Goal: Task Accomplishment & Management: Manage account settings

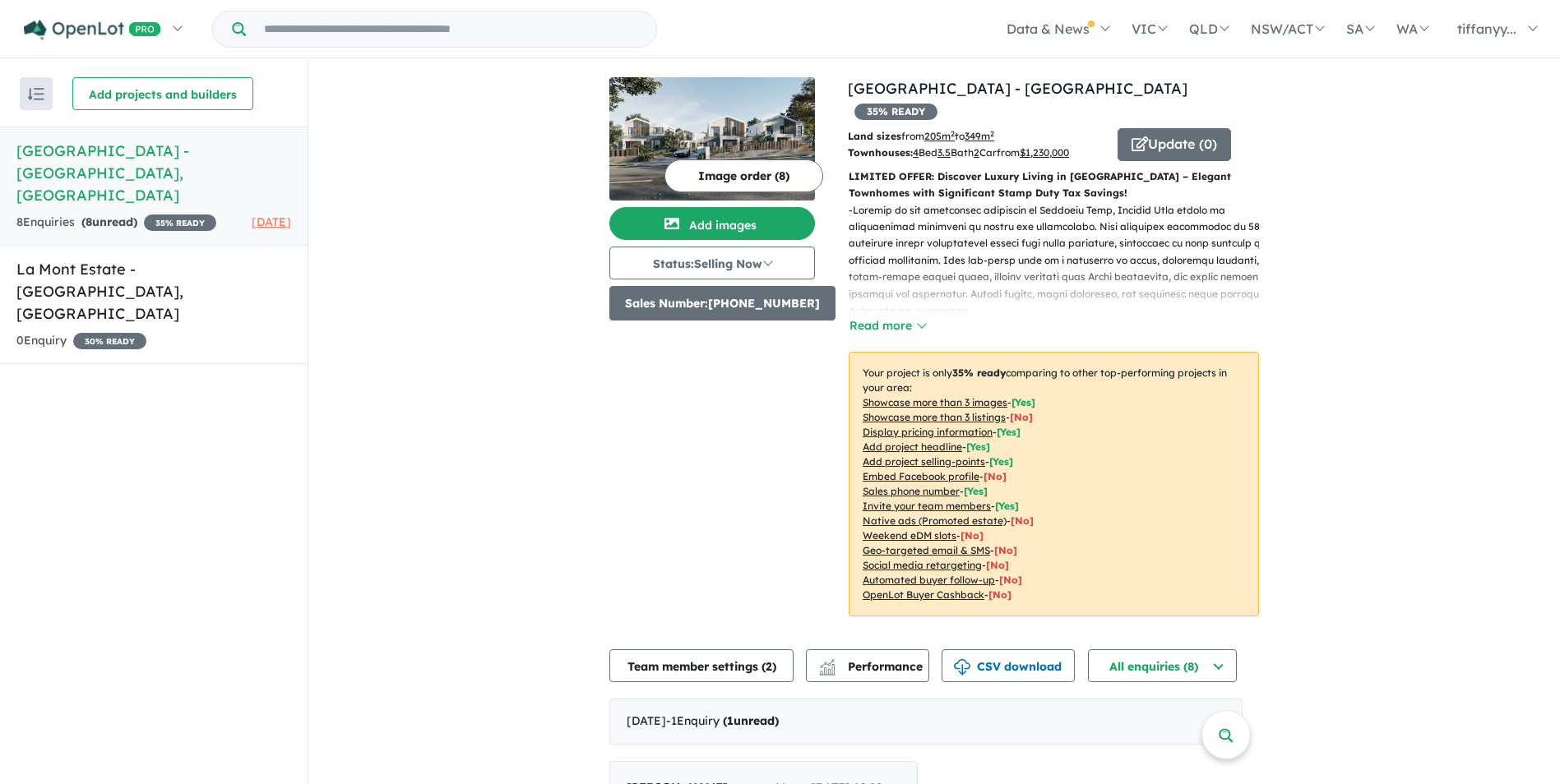
click at [747, 311] on button "Sales Number: [PHONE_NUMBER]" at bounding box center [722, 304] width 226 height 34
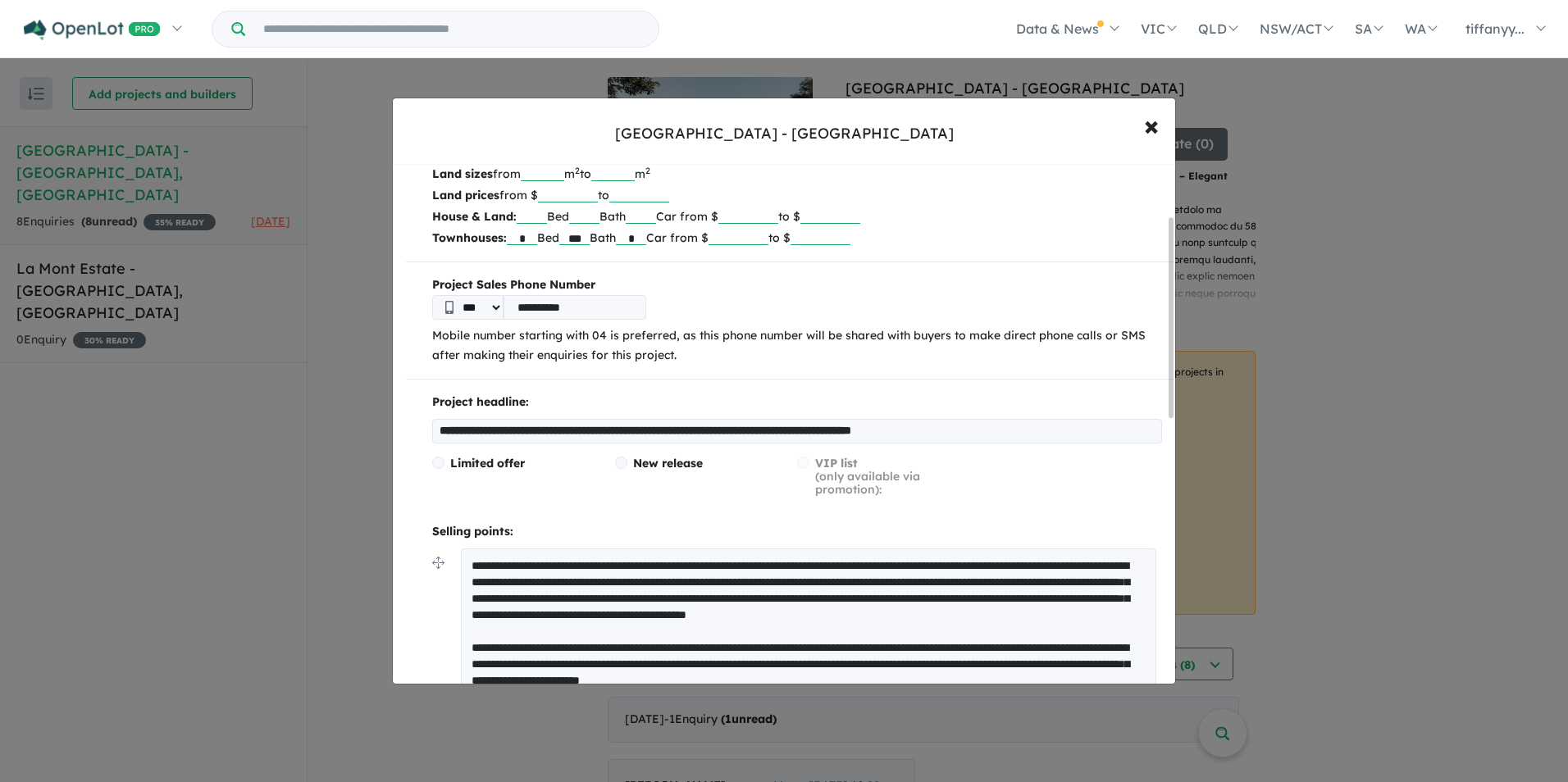
scroll to position [161, 0]
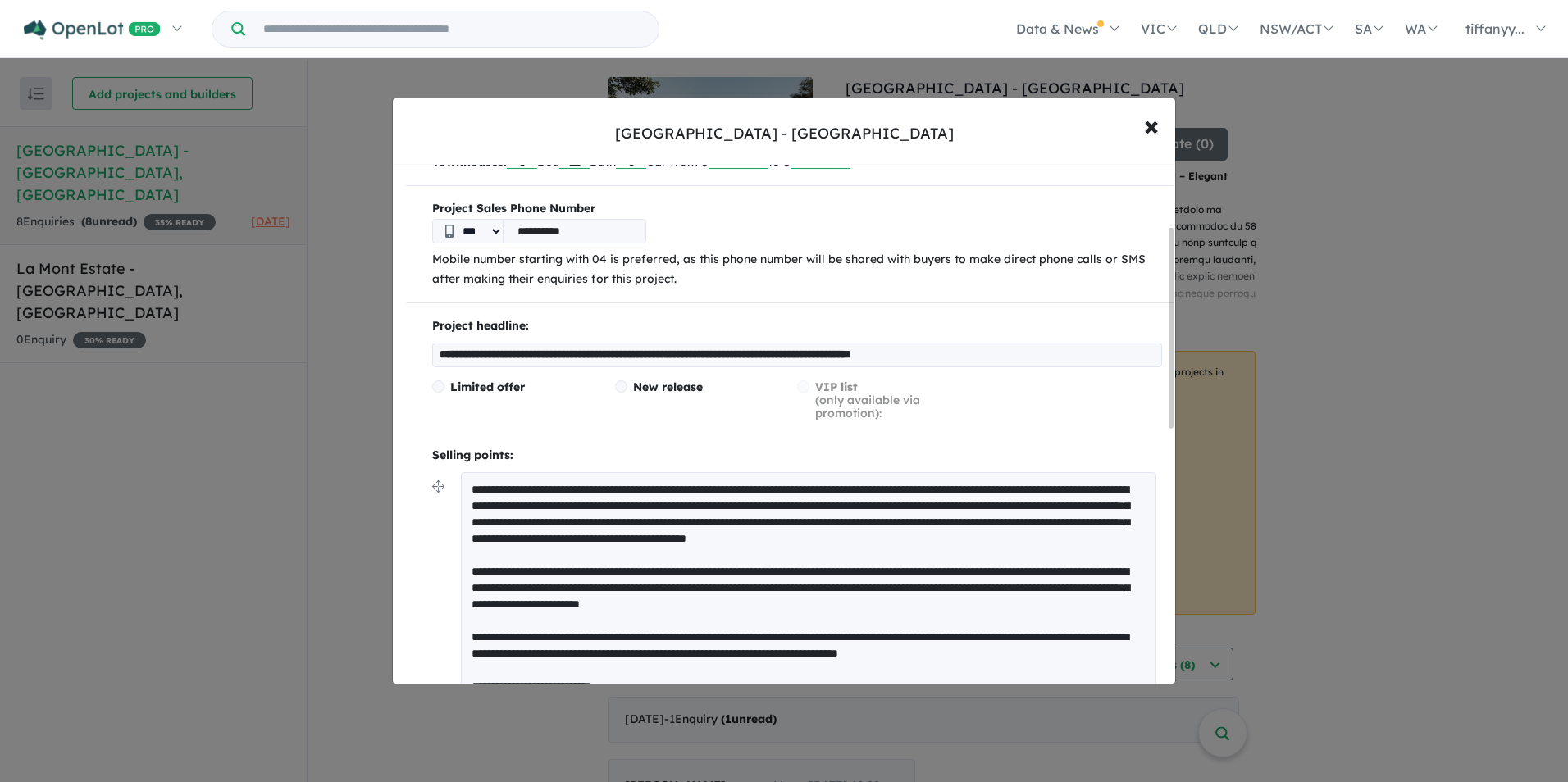
click at [528, 348] on input "**********" at bounding box center [797, 354] width 730 height 25
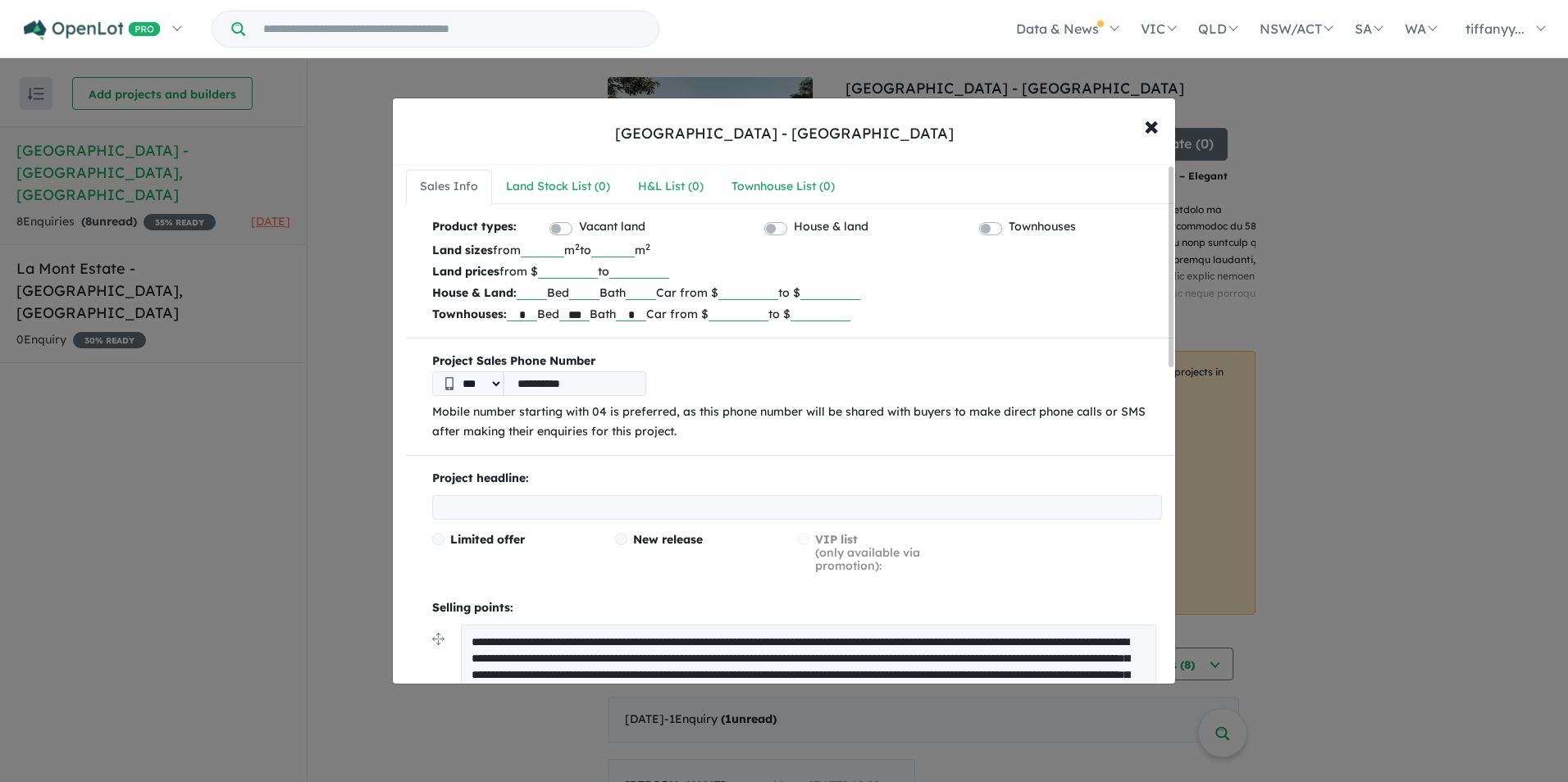
scroll to position [0, 0]
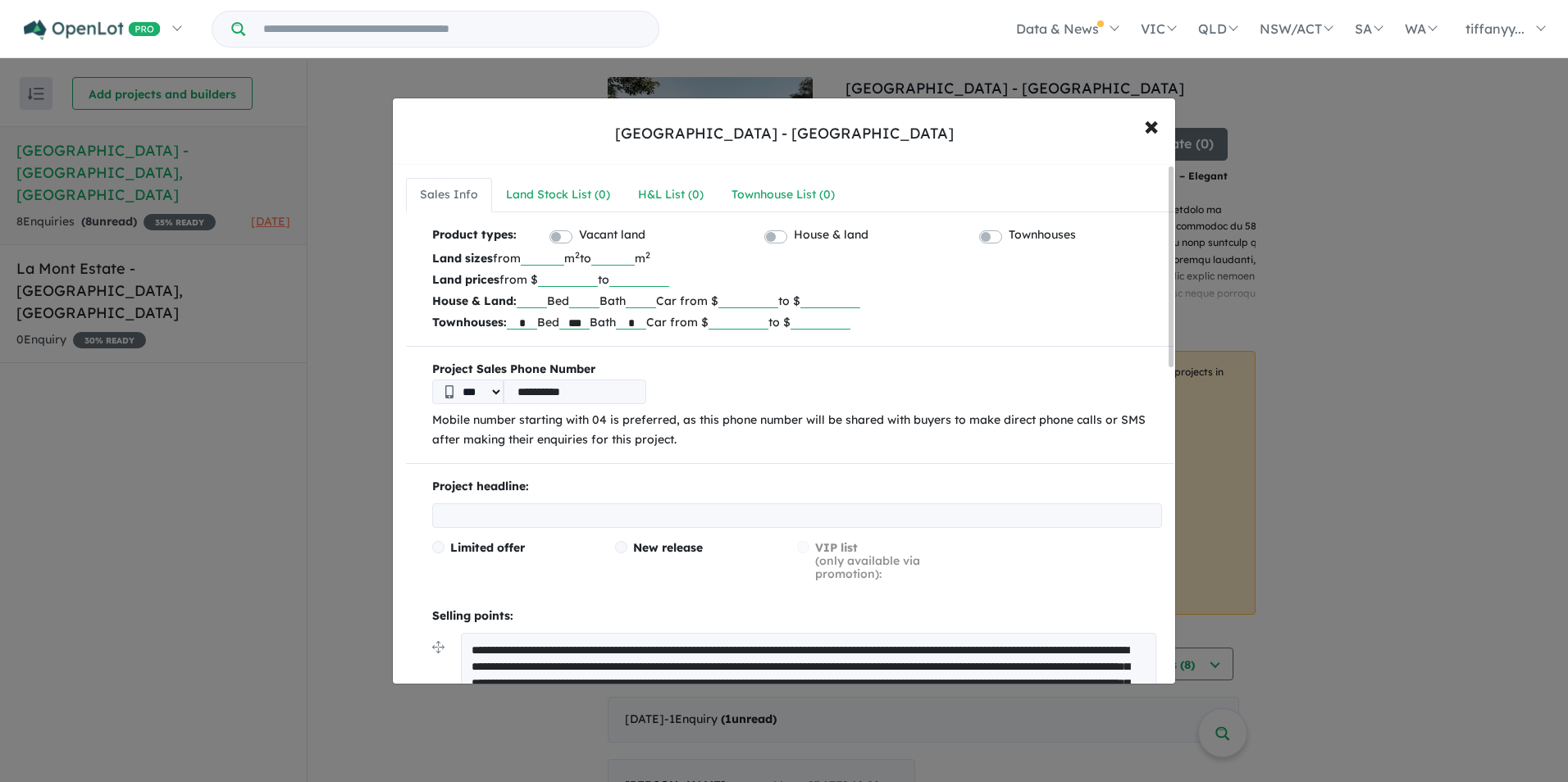
click at [552, 257] on input "***" at bounding box center [542, 257] width 44 height 16
click at [1375, 249] on div "**********" at bounding box center [784, 391] width 1568 height 782
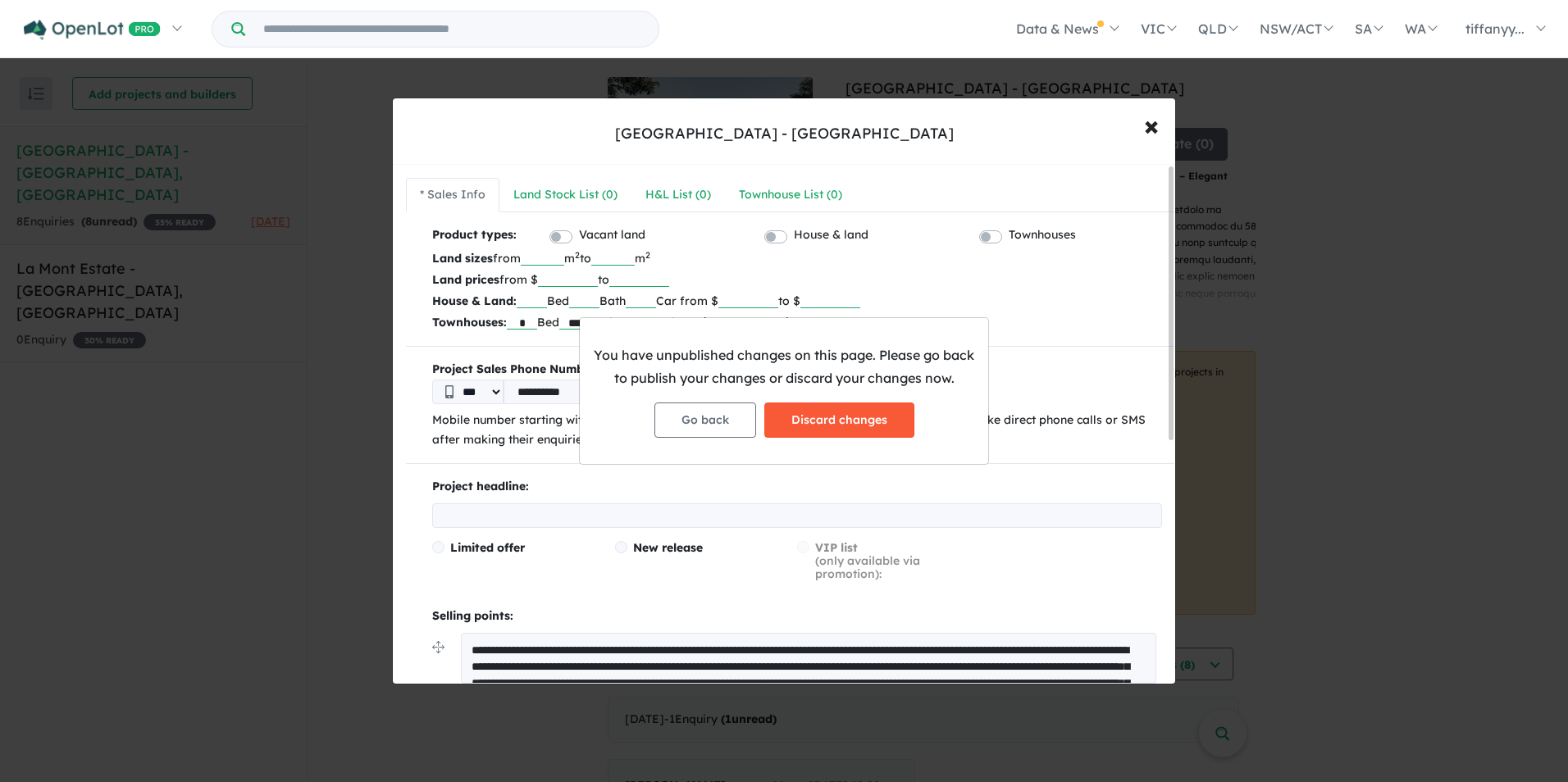
click at [848, 419] on button "Discard changes" at bounding box center [839, 420] width 150 height 35
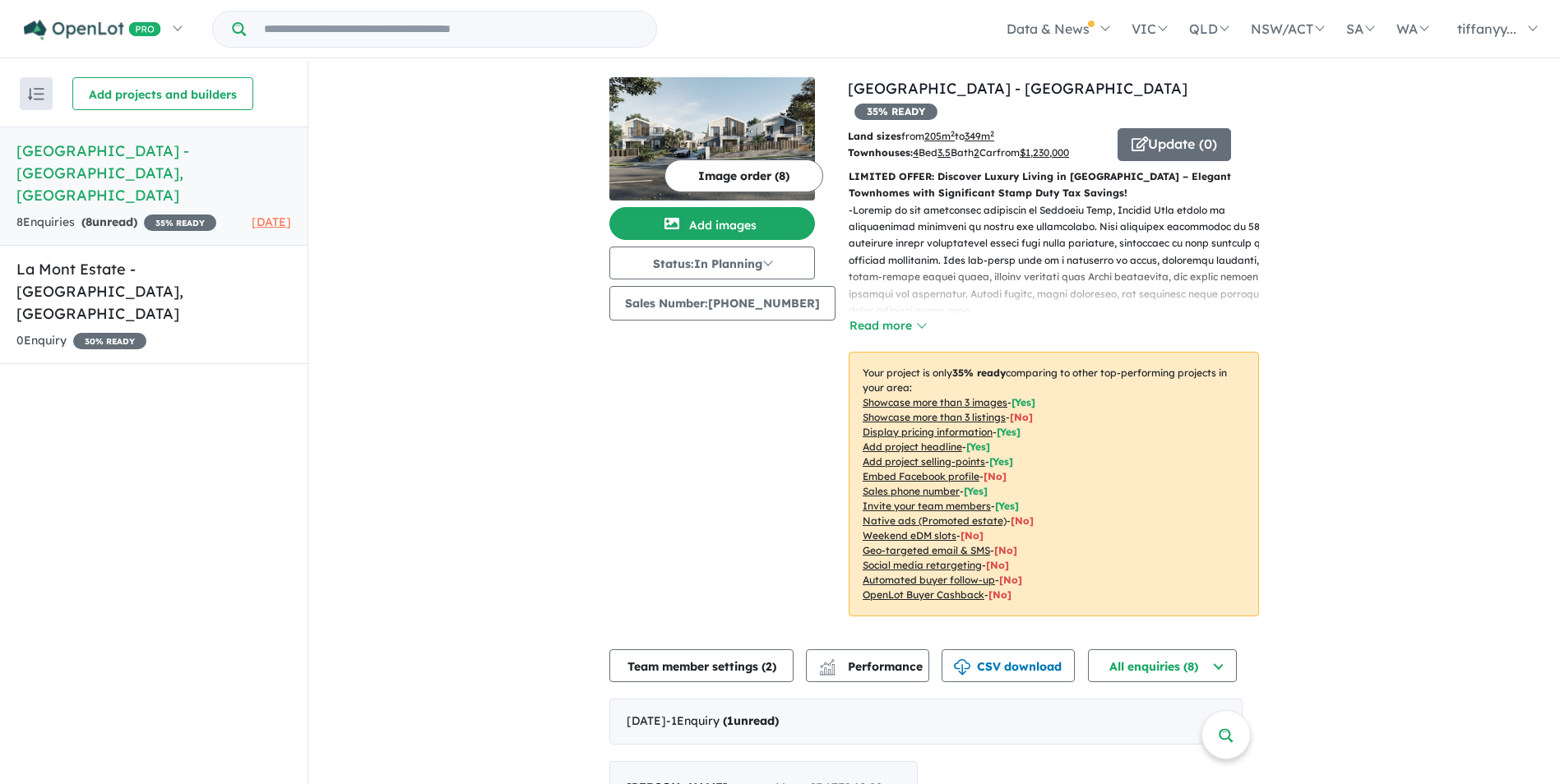
click at [991, 396] on u "Showcase more than 3 images" at bounding box center [935, 402] width 145 height 12
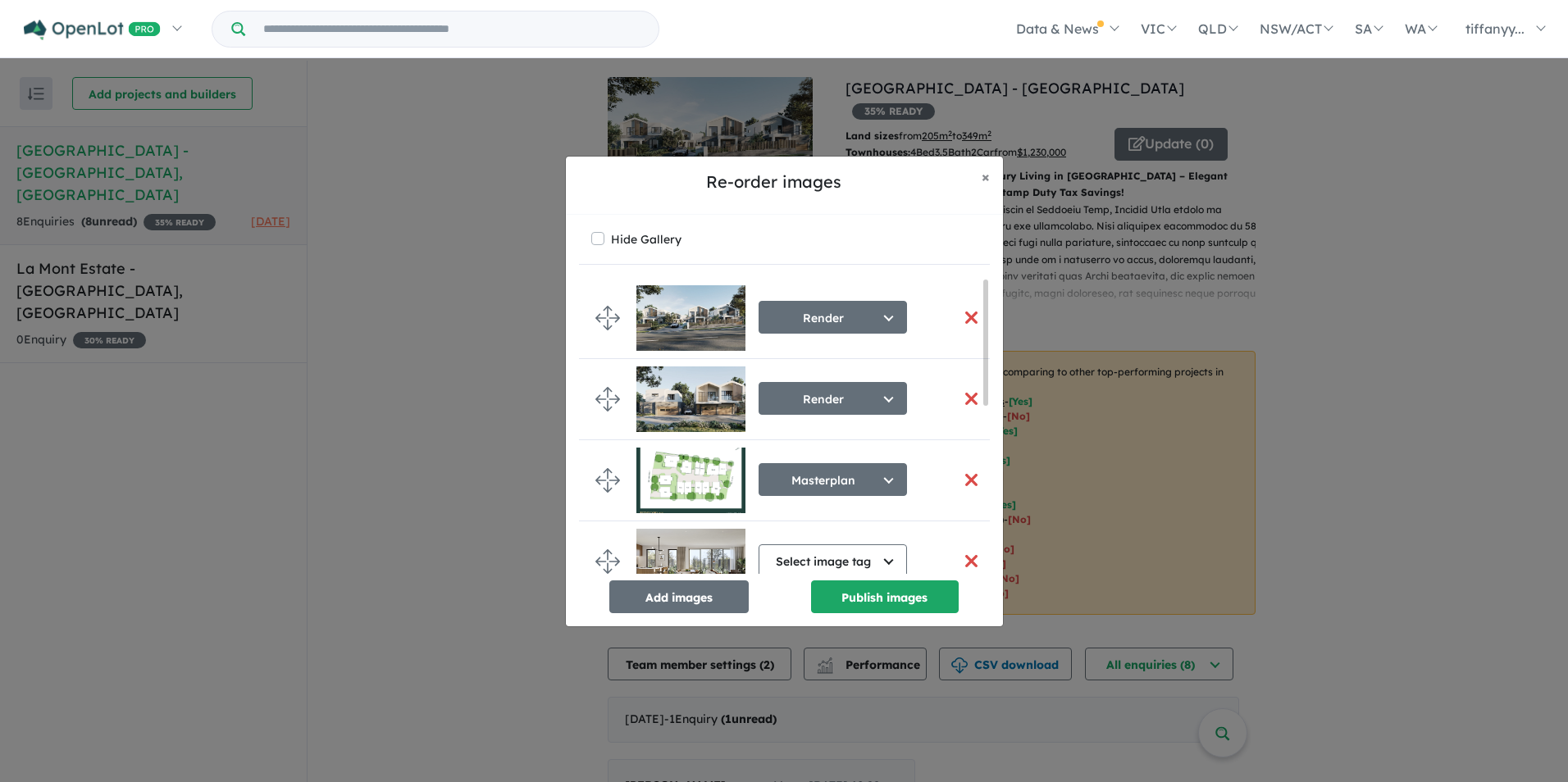
click at [968, 315] on button "button" at bounding box center [972, 317] width 34 height 35
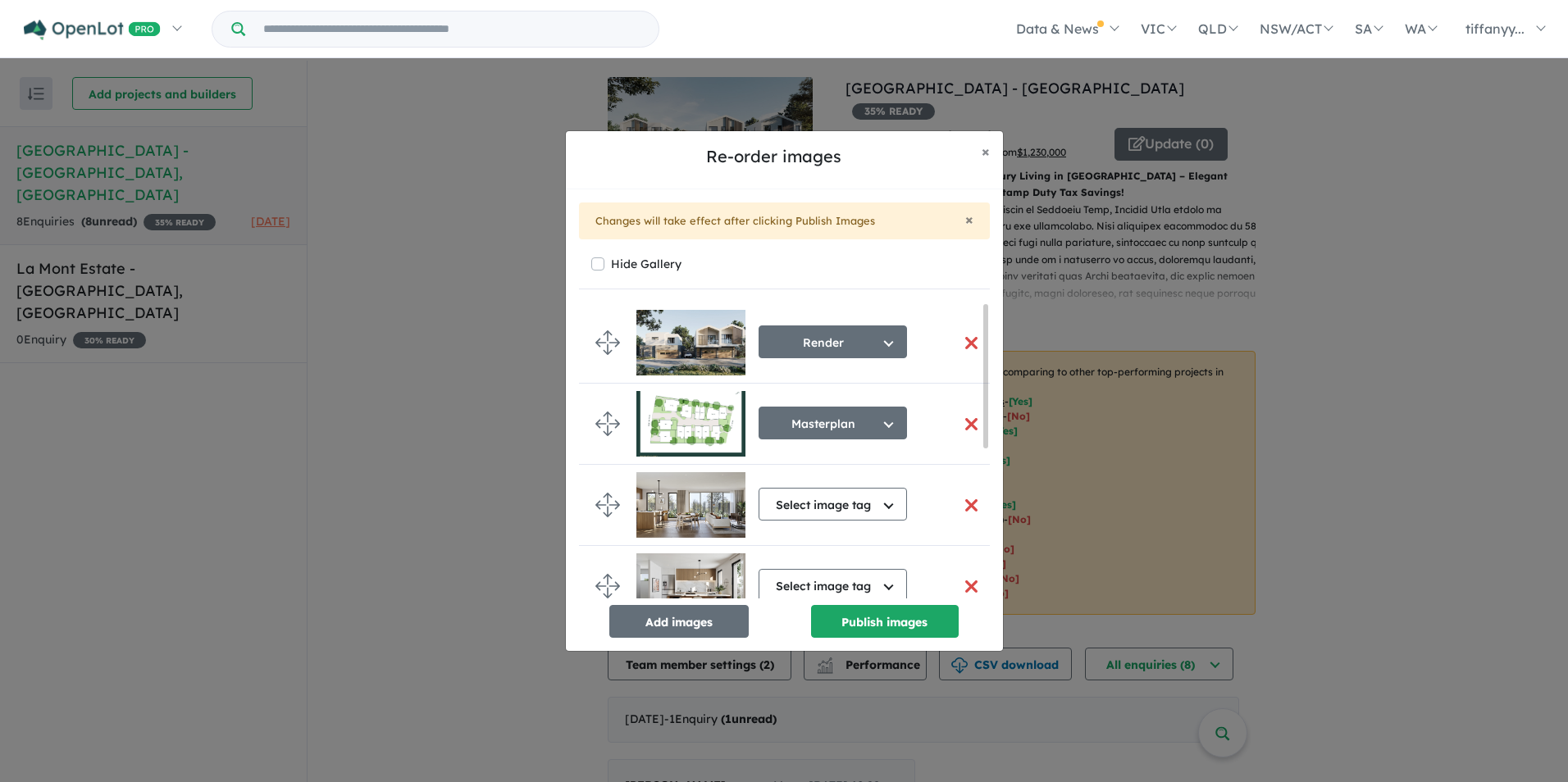
click at [968, 315] on li "Render Select image tag Aerial Location Map Masterplan Lifestyle Amenities Park…" at bounding box center [791, 343] width 423 height 81
drag, startPoint x: 968, startPoint y: 315, endPoint x: 966, endPoint y: 339, distance: 24.1
click at [966, 339] on button "button" at bounding box center [972, 342] width 34 height 35
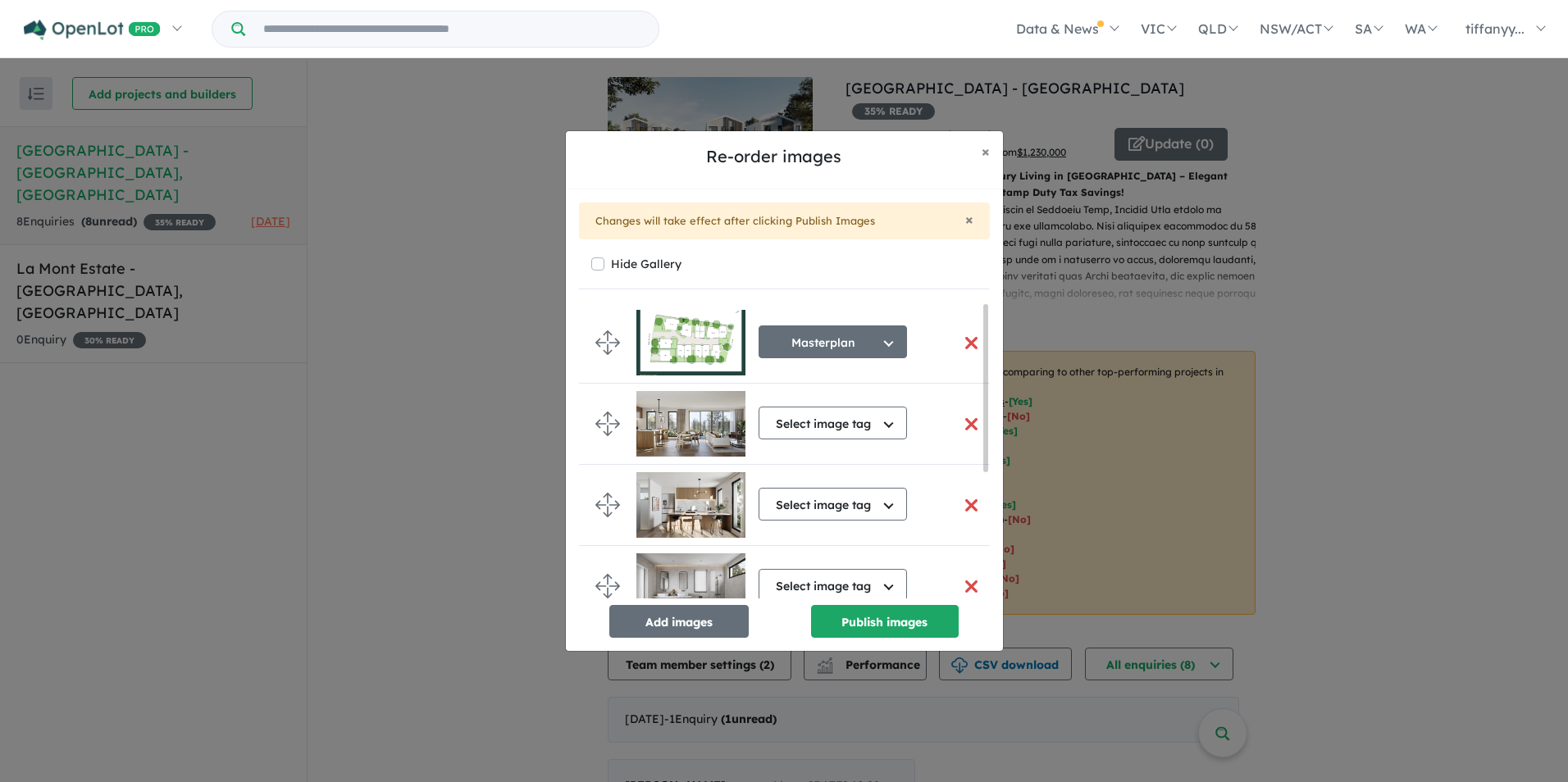
click at [966, 339] on button "button" at bounding box center [972, 342] width 34 height 35
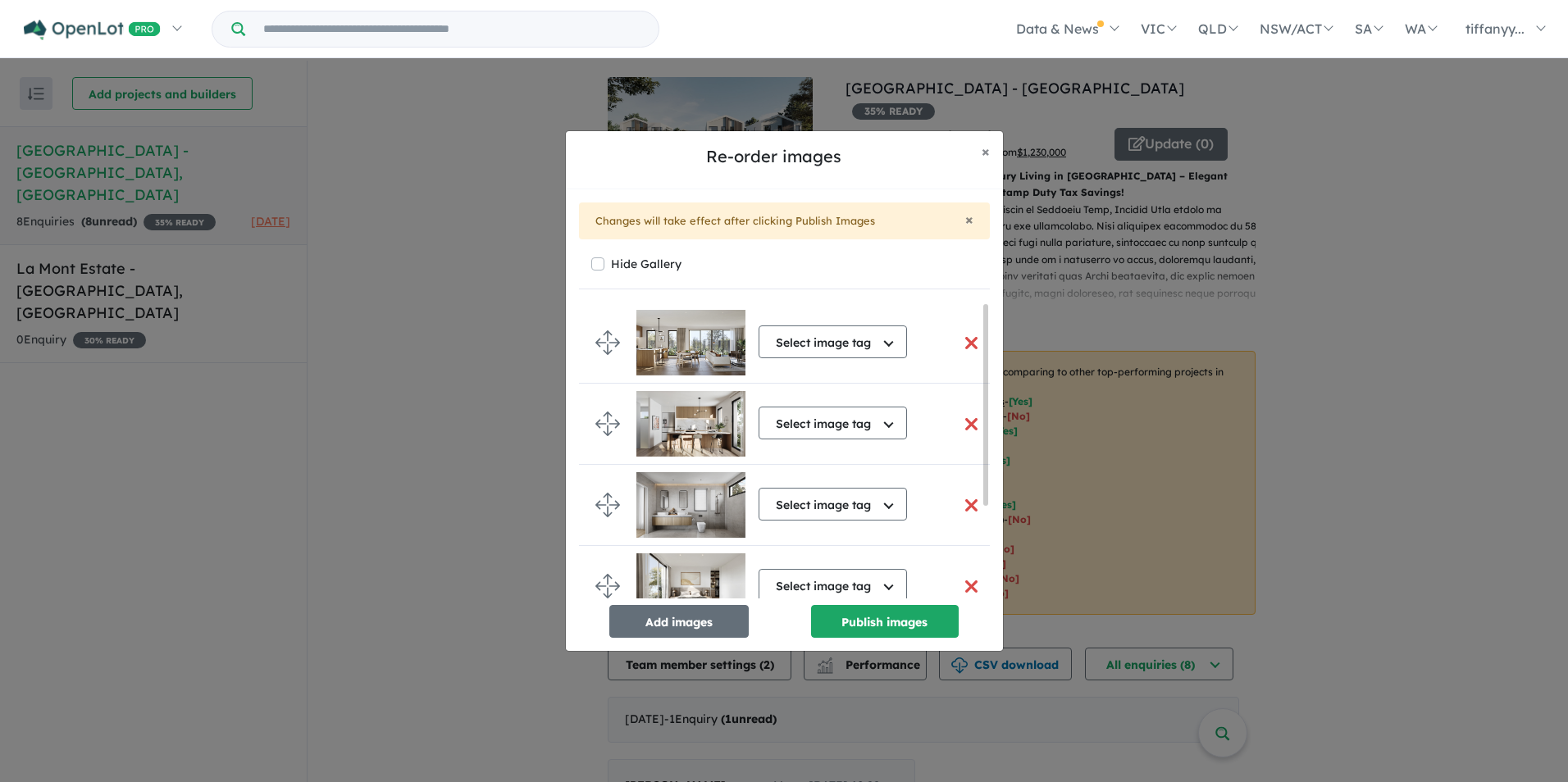
click at [966, 339] on button "button" at bounding box center [972, 342] width 34 height 35
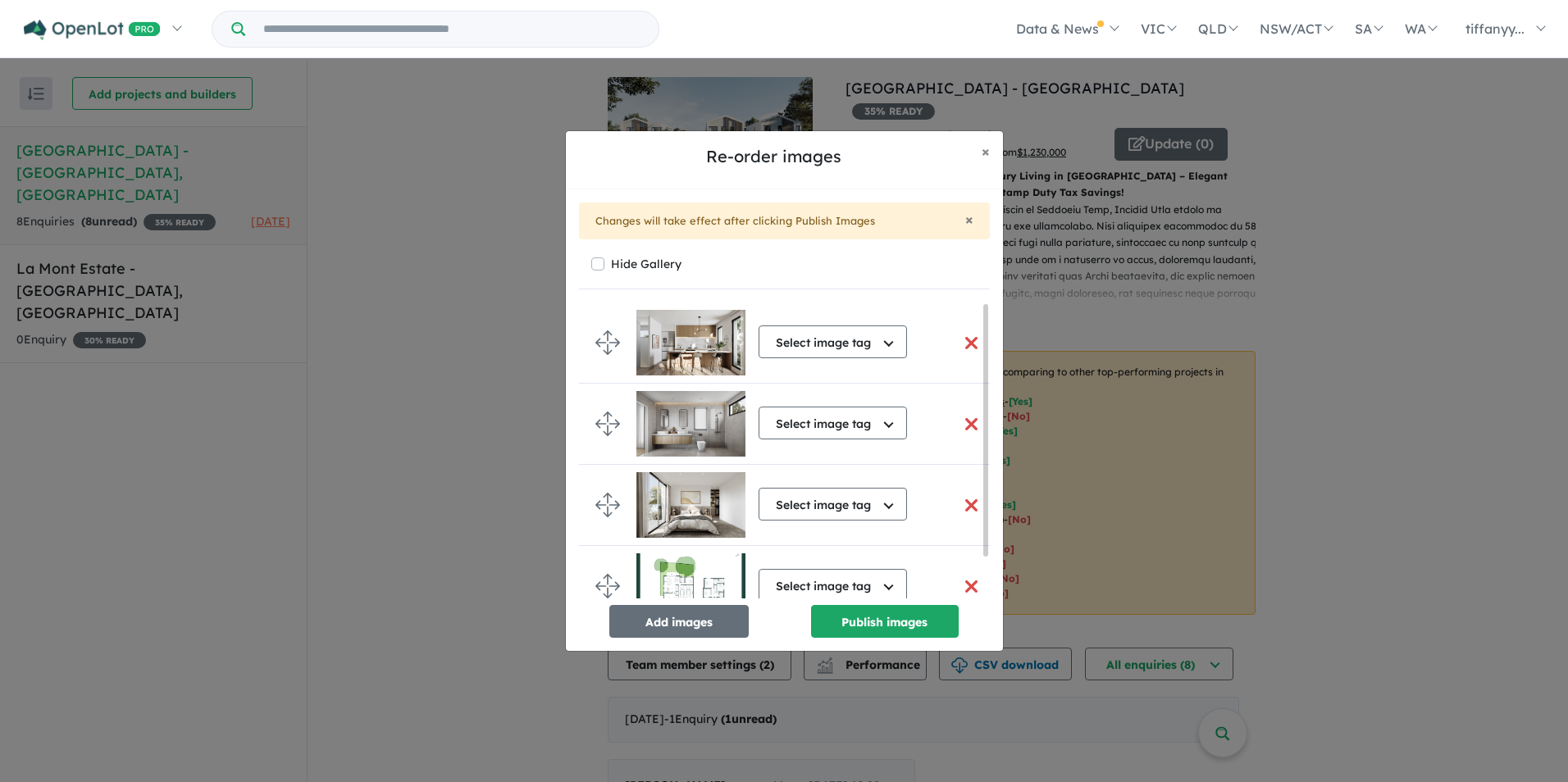
click at [966, 339] on button "button" at bounding box center [972, 342] width 34 height 35
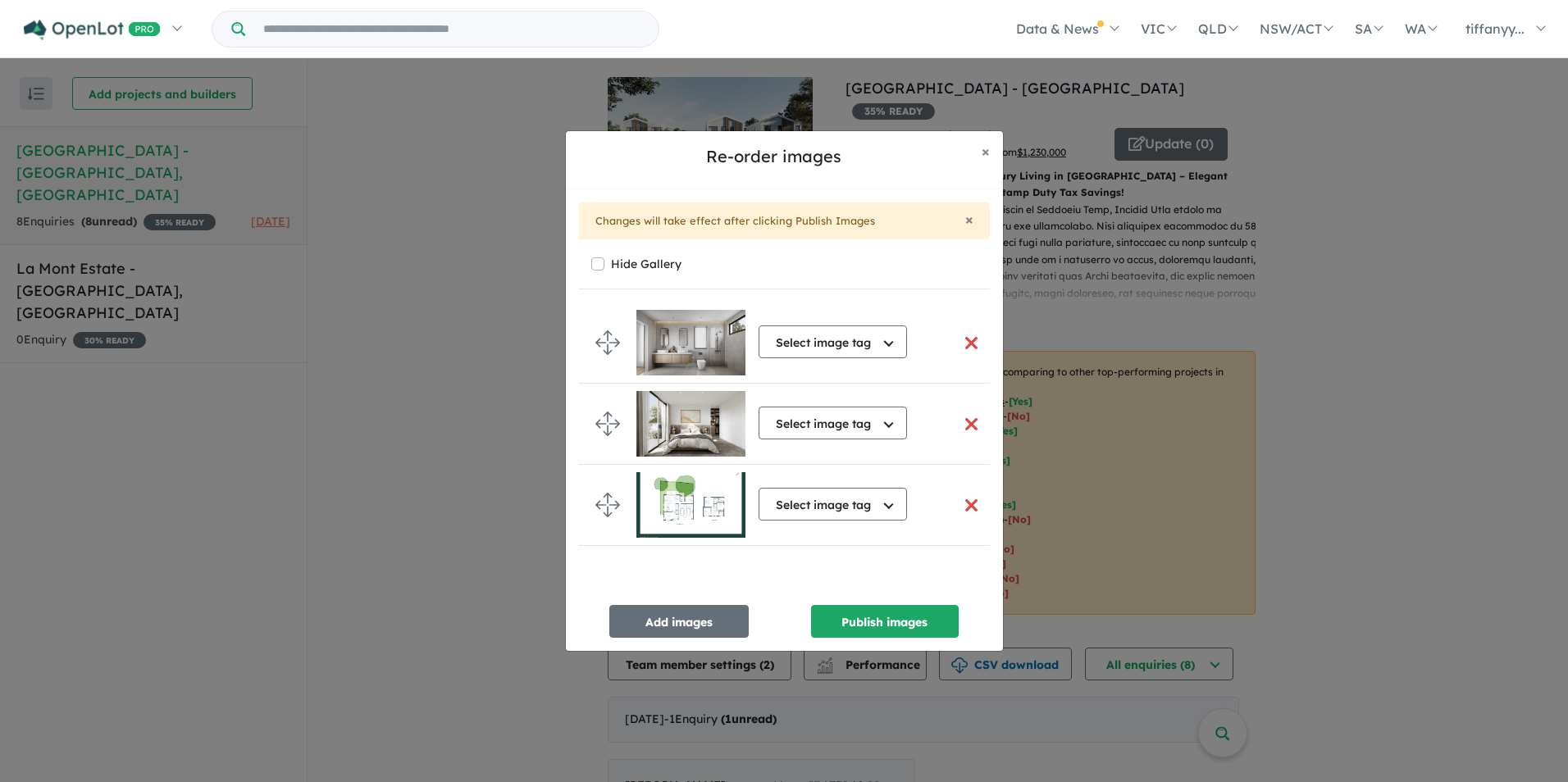
click at [966, 339] on button "button" at bounding box center [972, 342] width 34 height 35
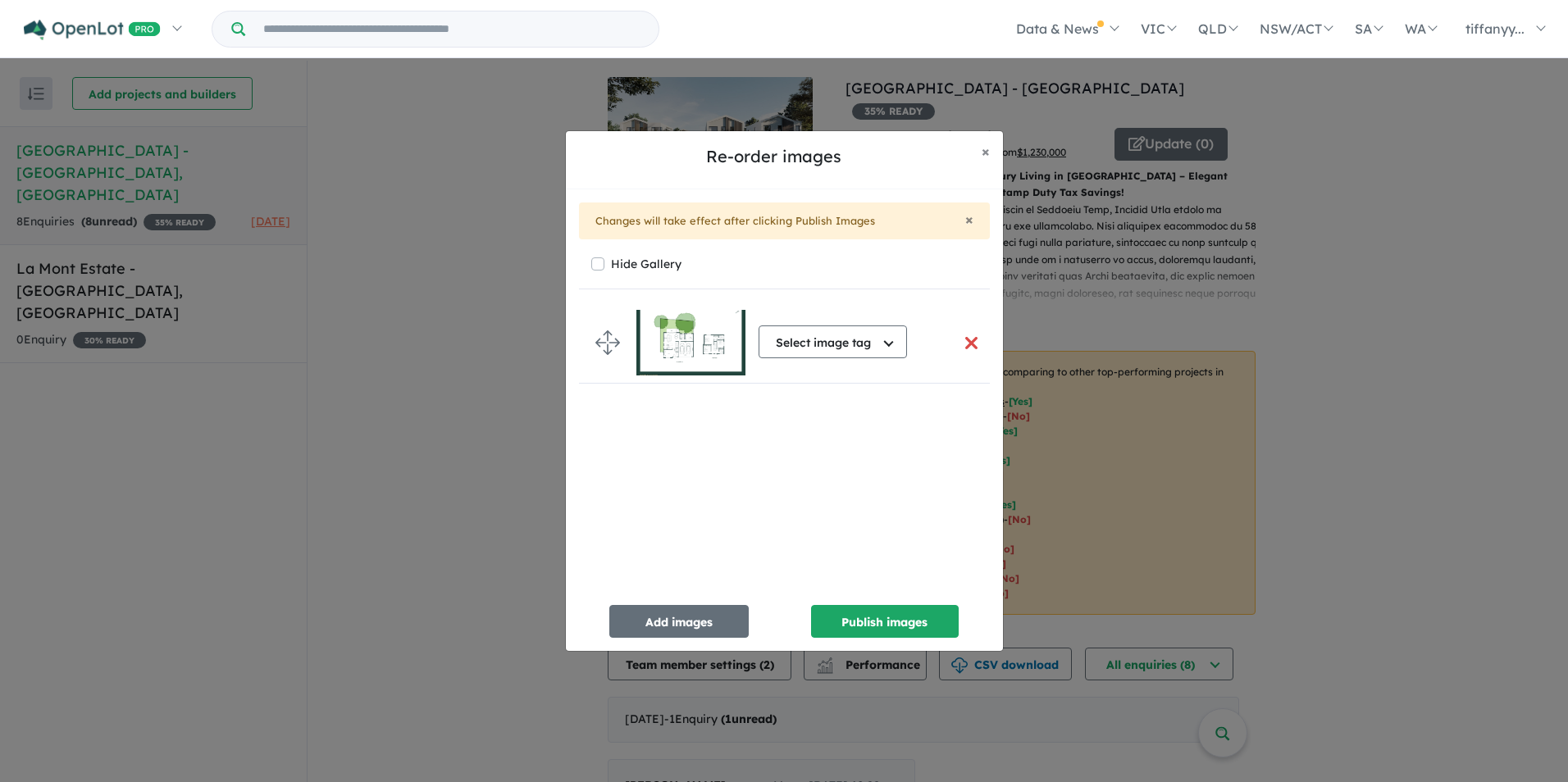
click at [966, 339] on button "button" at bounding box center [972, 342] width 34 height 35
click at [966, 339] on div at bounding box center [791, 457] width 423 height 308
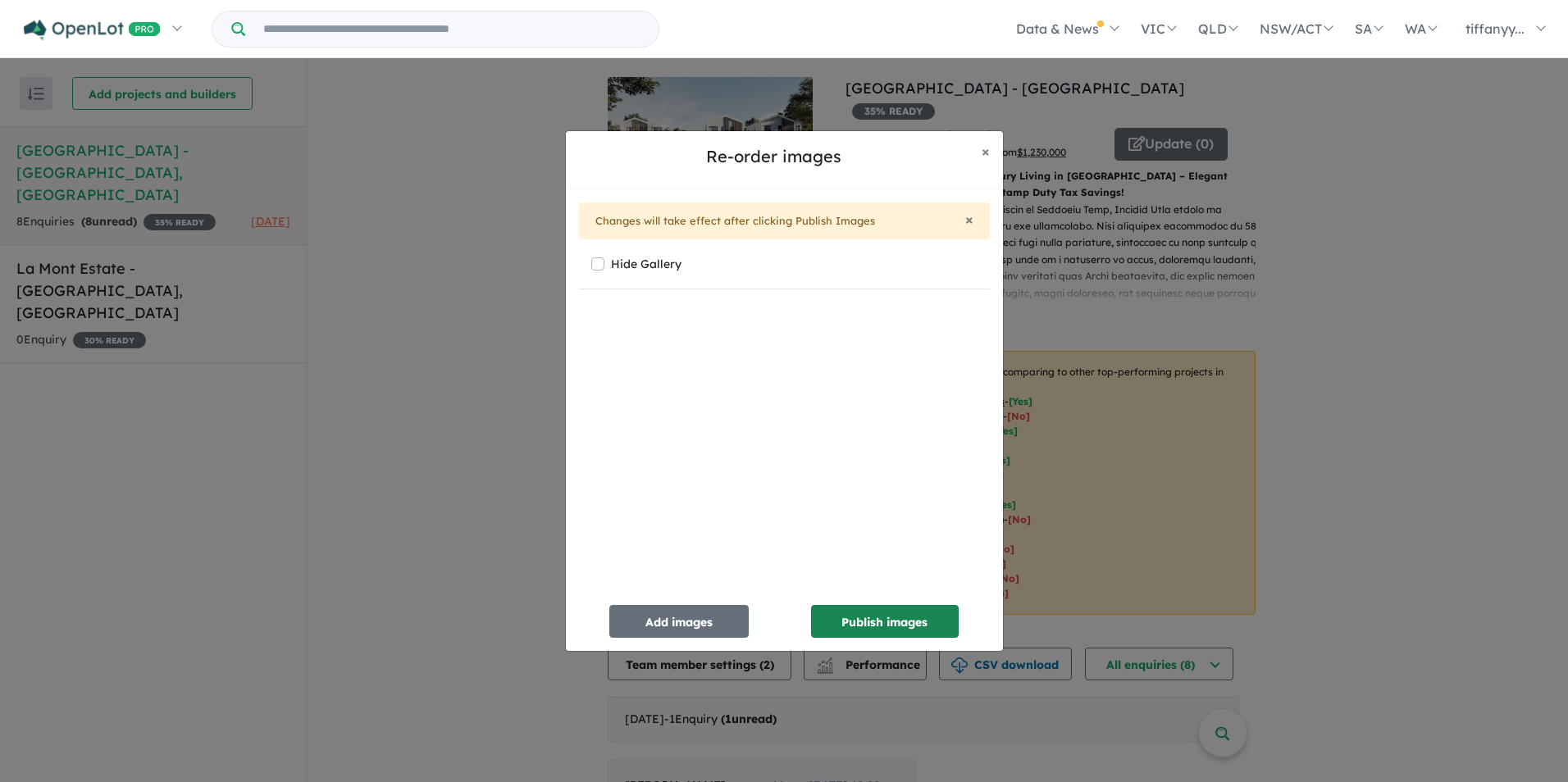
click at [849, 617] on button "Publish images" at bounding box center [886, 621] width 148 height 33
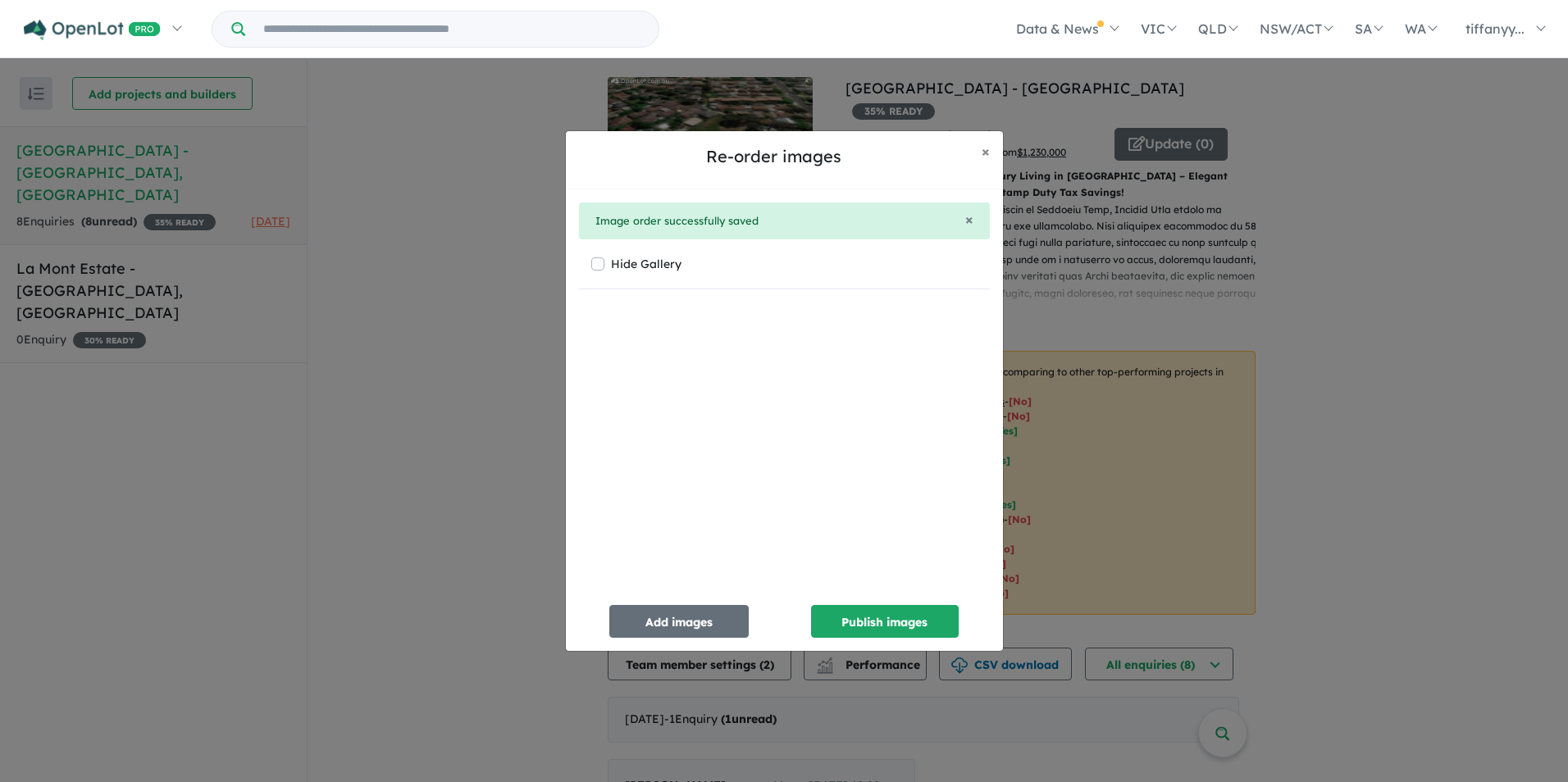
click at [642, 269] on label "Hide Gallery" at bounding box center [646, 264] width 71 height 23
click at [888, 620] on button "Publish images" at bounding box center [886, 621] width 148 height 33
click at [987, 147] on span "×" at bounding box center [986, 151] width 9 height 19
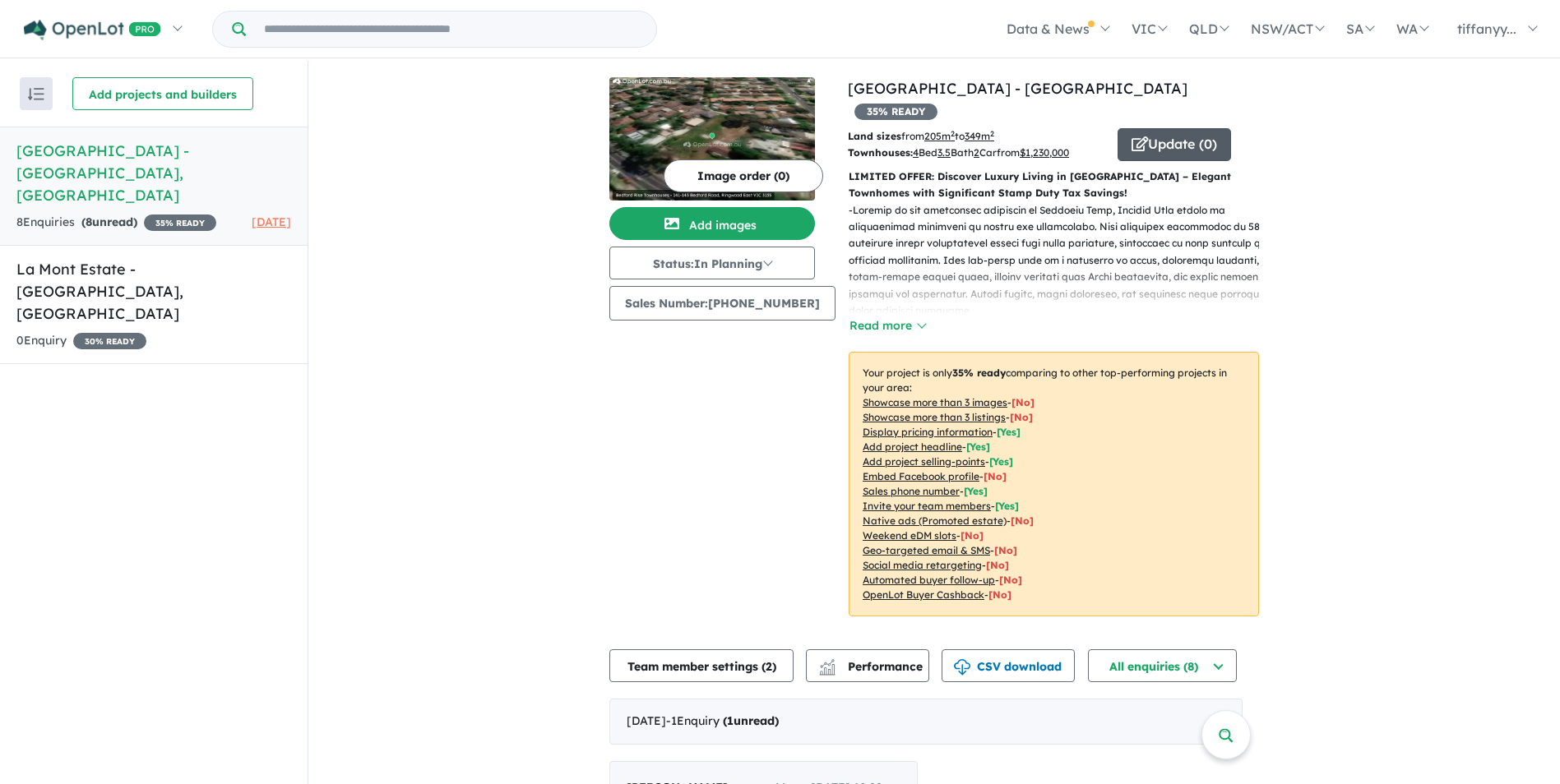
click at [1131, 136] on icon "button" at bounding box center [1139, 143] width 16 height 15
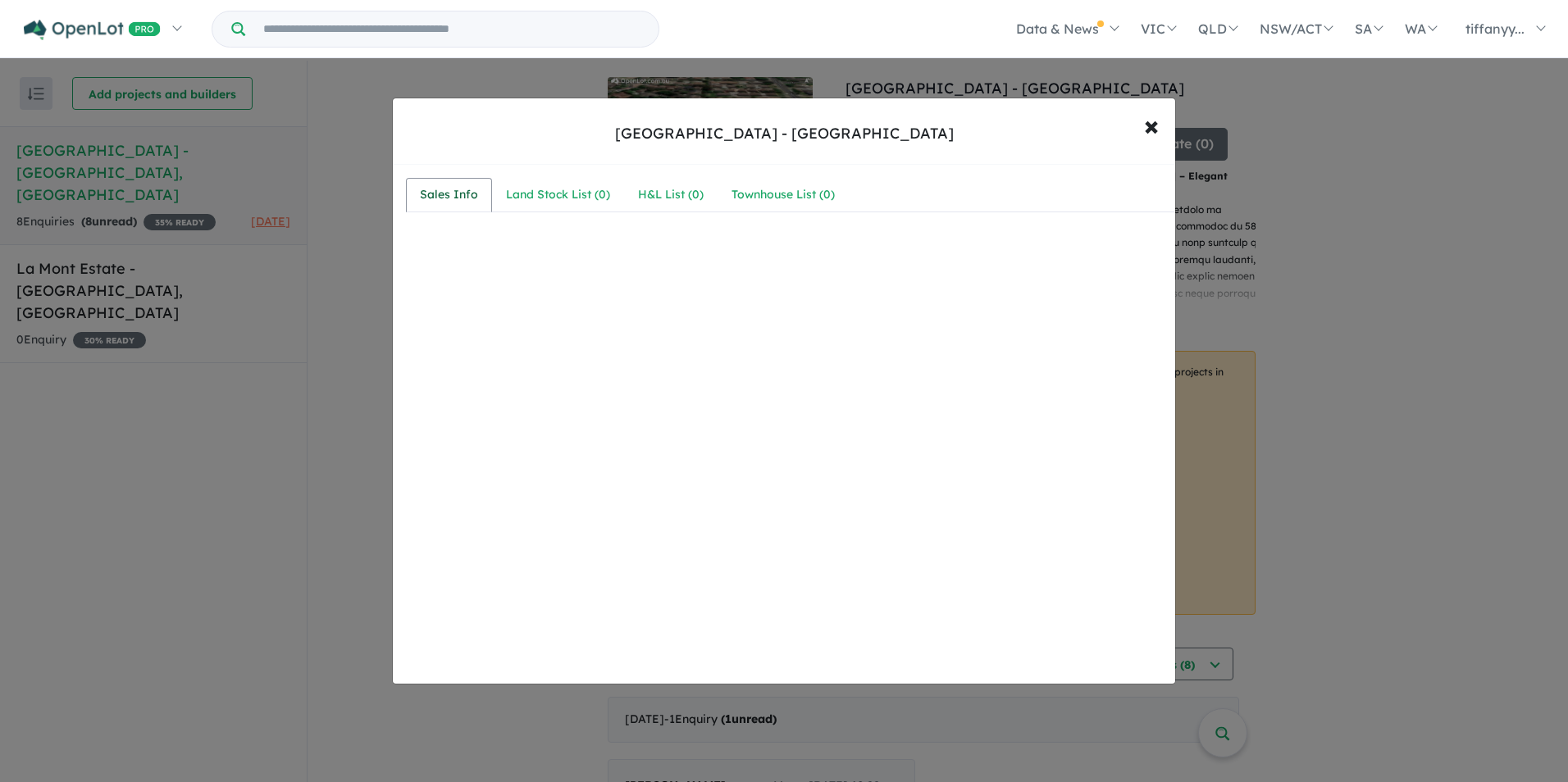
click at [426, 182] on link "Sales Info" at bounding box center [449, 195] width 86 height 34
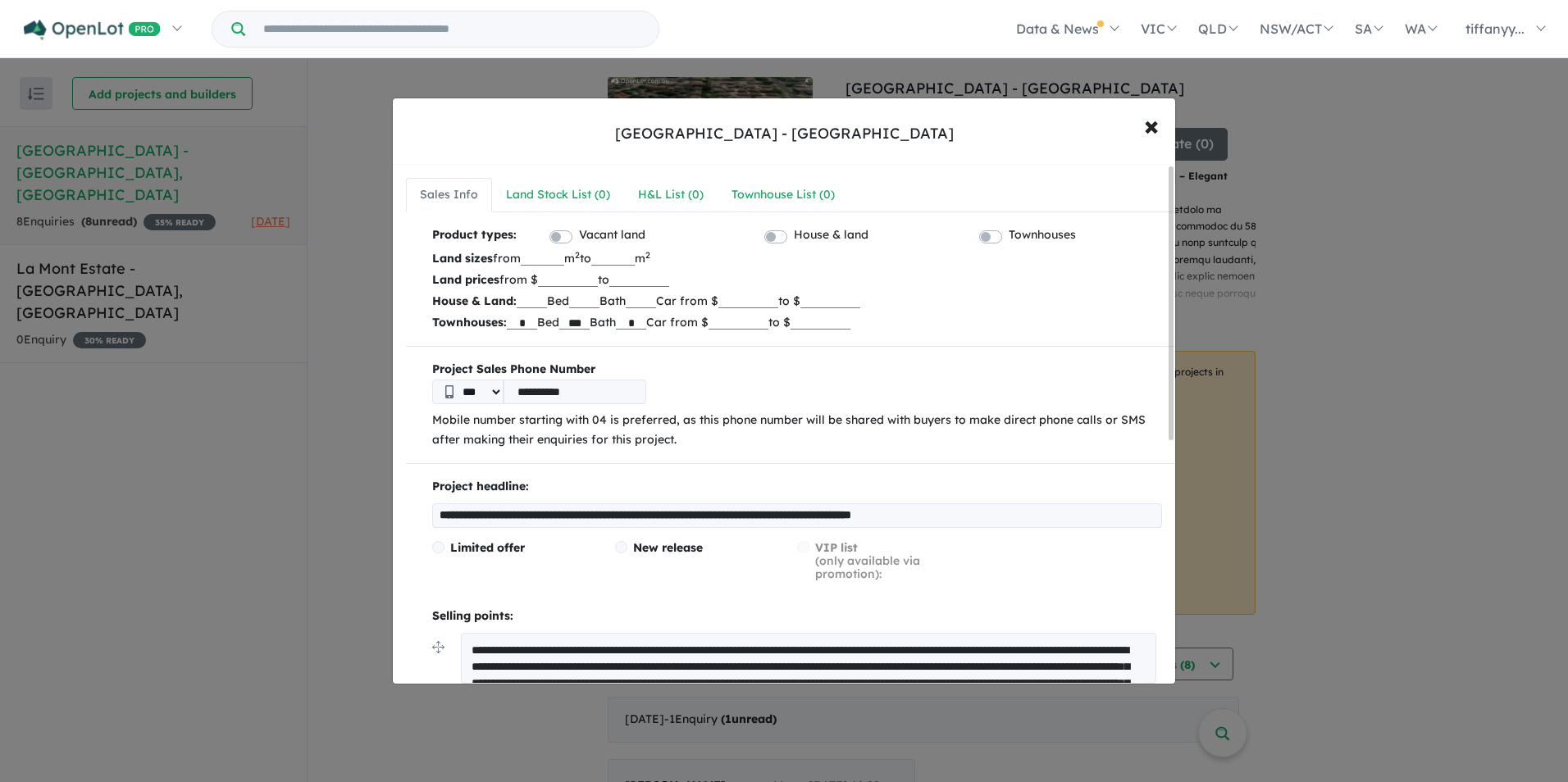
drag, startPoint x: 742, startPoint y: 318, endPoint x: 842, endPoint y: 312, distance: 100.2
click at [830, 313] on p "Townhouses: * Bed *** Bath * Car from $ ******* to $ *******" at bounding box center [797, 322] width 730 height 22
drag, startPoint x: 835, startPoint y: 323, endPoint x: 960, endPoint y: 323, distance: 125.0
click at [960, 323] on p "Townhouses: * Bed *** Bath * Car from $ to $ *******" at bounding box center [797, 322] width 730 height 22
type input "*"
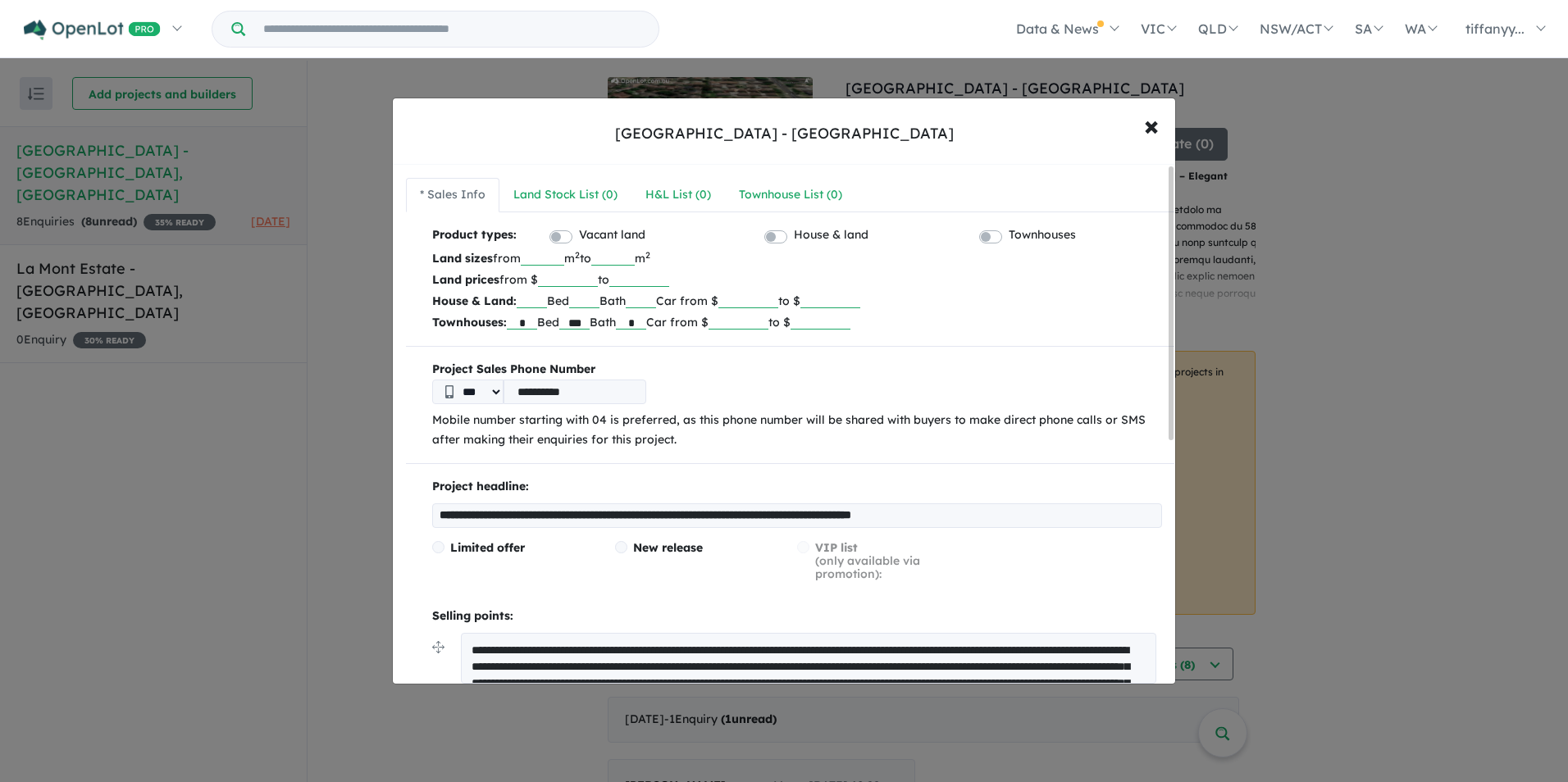
click at [646, 321] on input "*" at bounding box center [631, 321] width 30 height 16
drag, startPoint x: 577, startPoint y: 323, endPoint x: 557, endPoint y: 317, distance: 20.9
click at [635, 322] on p "Townhouses: * Bed *** Bath Car from $ to $" at bounding box center [797, 322] width 730 height 22
drag, startPoint x: 514, startPoint y: 318, endPoint x: 565, endPoint y: 316, distance: 51.0
click at [565, 316] on p "Townhouses: Bed Bath Car from $ to $" at bounding box center [797, 322] width 730 height 22
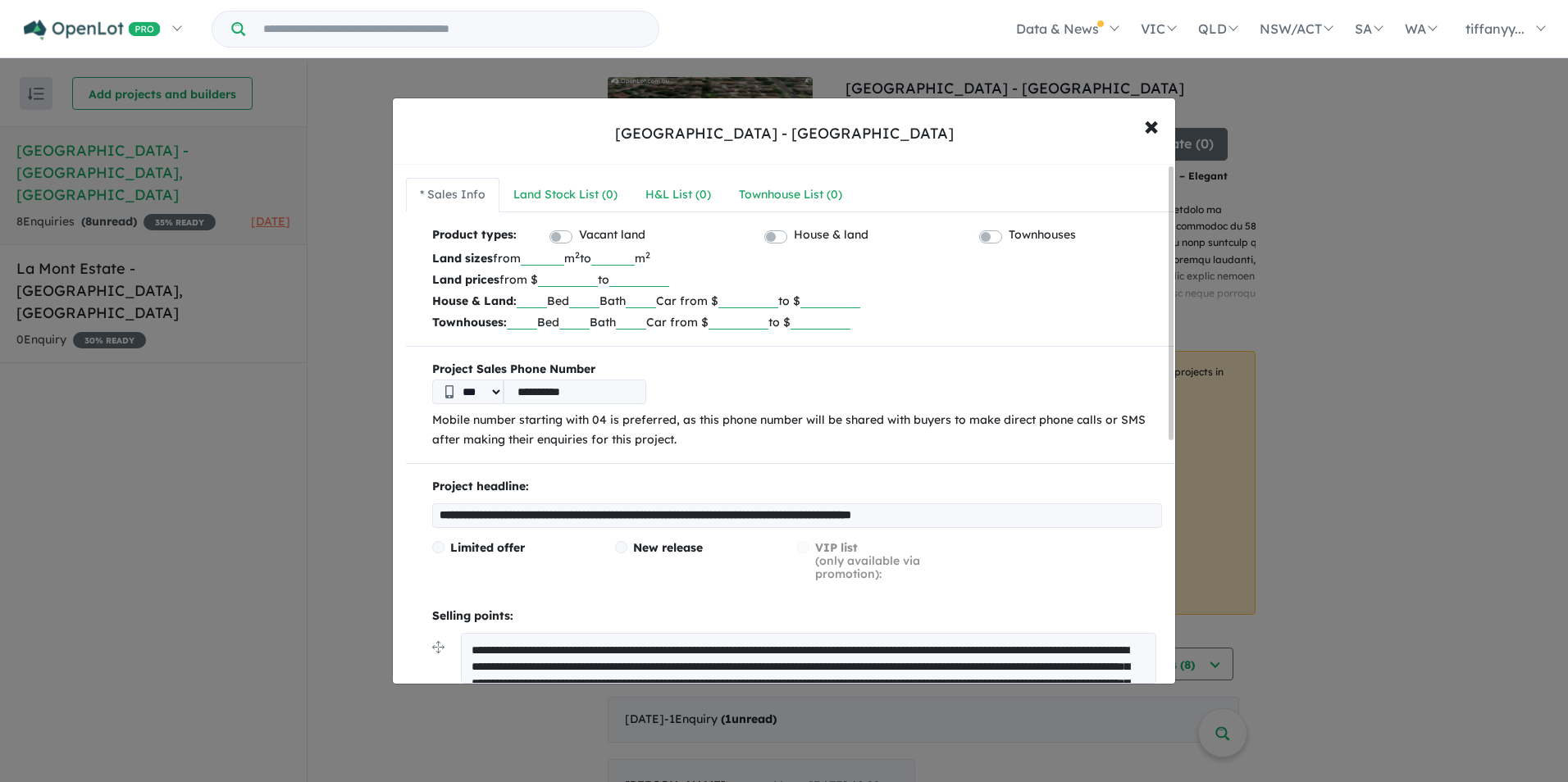
drag, startPoint x: 545, startPoint y: 258, endPoint x: 603, endPoint y: 257, distance: 58.0
click at [603, 257] on p "Land sizes from m 2 to *** m 2" at bounding box center [797, 258] width 730 height 22
drag, startPoint x: 629, startPoint y: 256, endPoint x: 745, endPoint y: 259, distance: 116.0
click at [745, 259] on p "Land sizes from m 2 to m 2" at bounding box center [797, 258] width 730 height 22
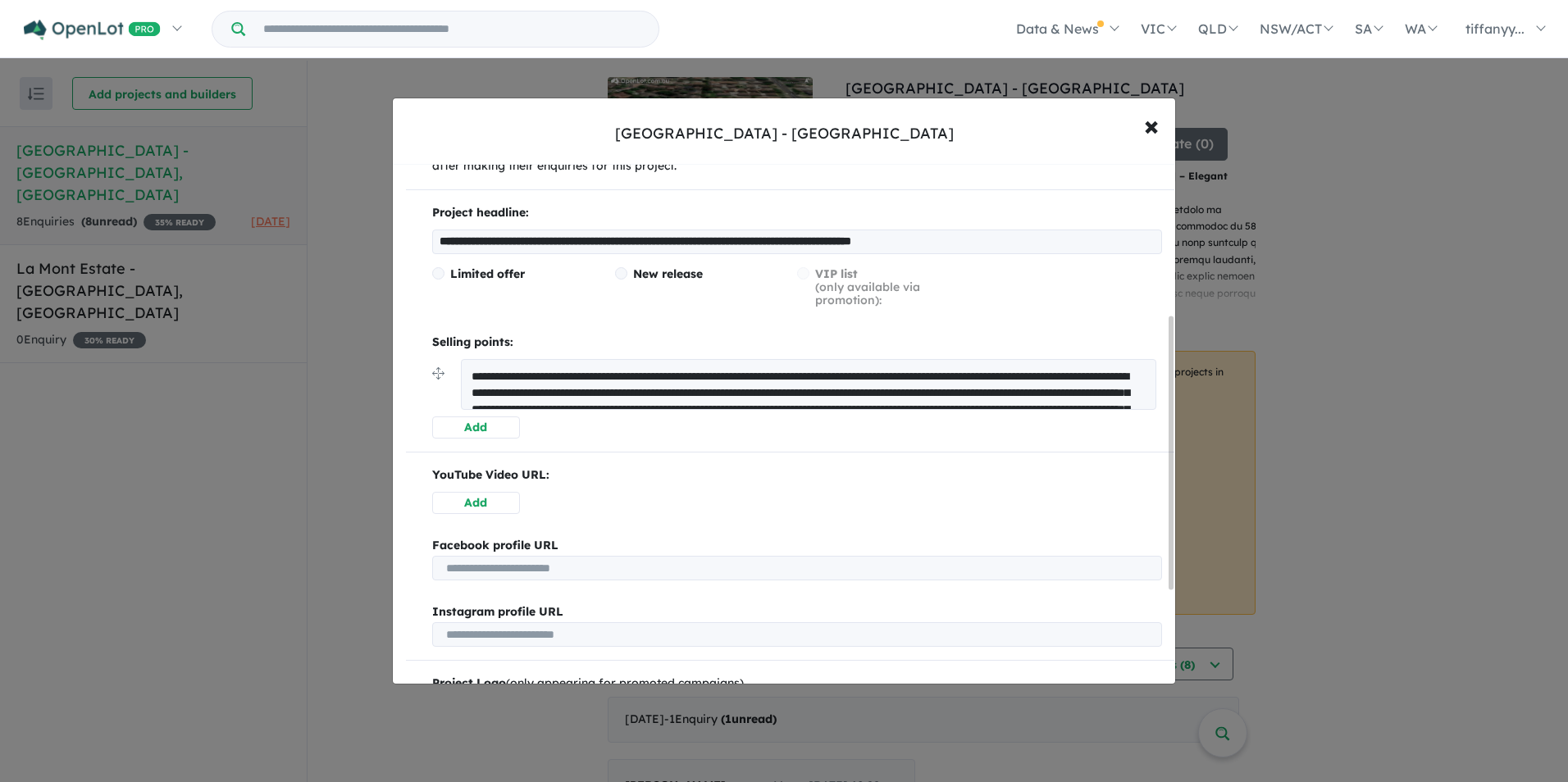
scroll to position [230, 0]
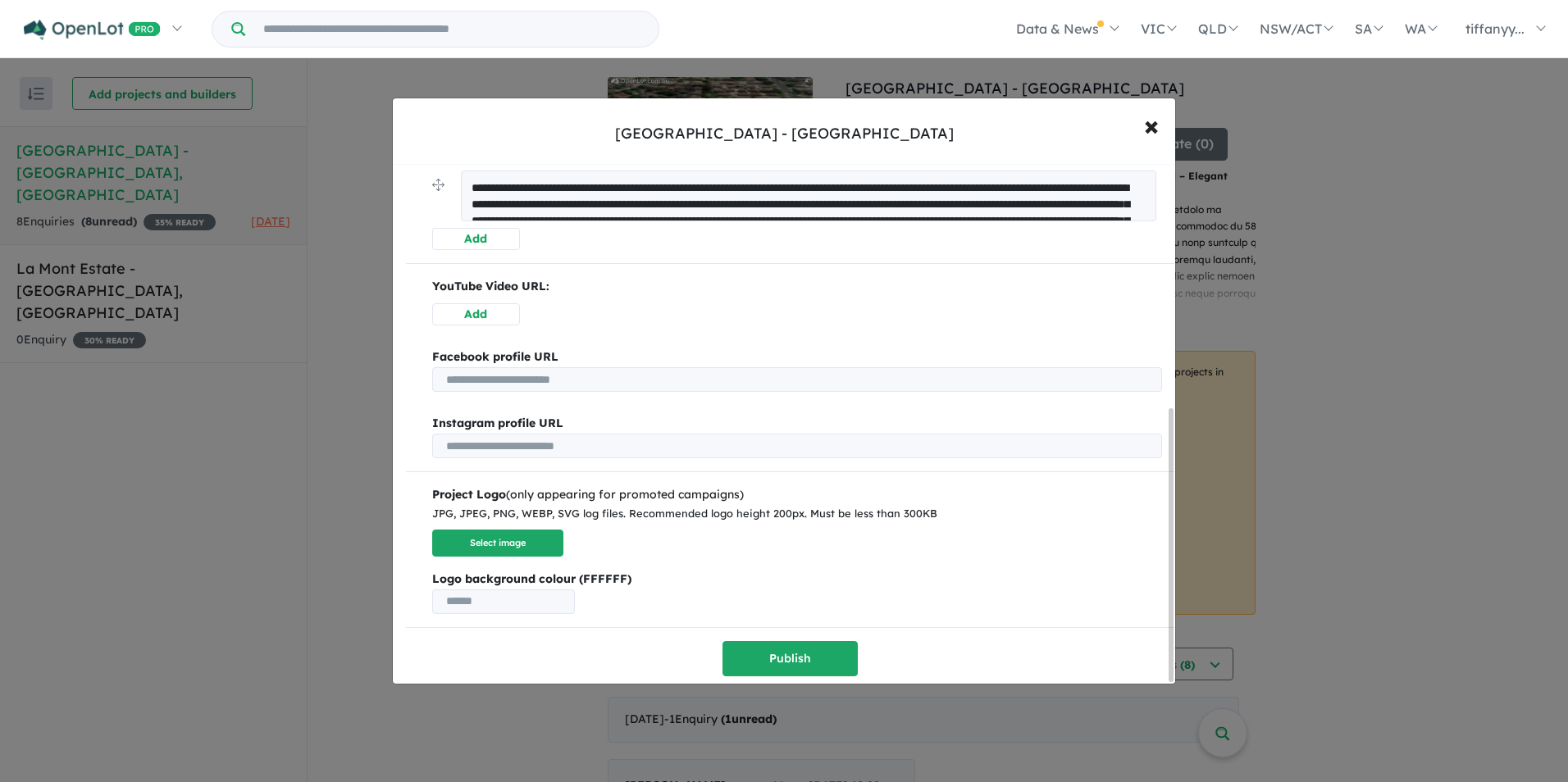
drag, startPoint x: 463, startPoint y: 416, endPoint x: 1027, endPoint y: 703, distance: 632.8
click at [1027, 703] on div "**********" at bounding box center [784, 391] width 1568 height 782
type textarea "**********"
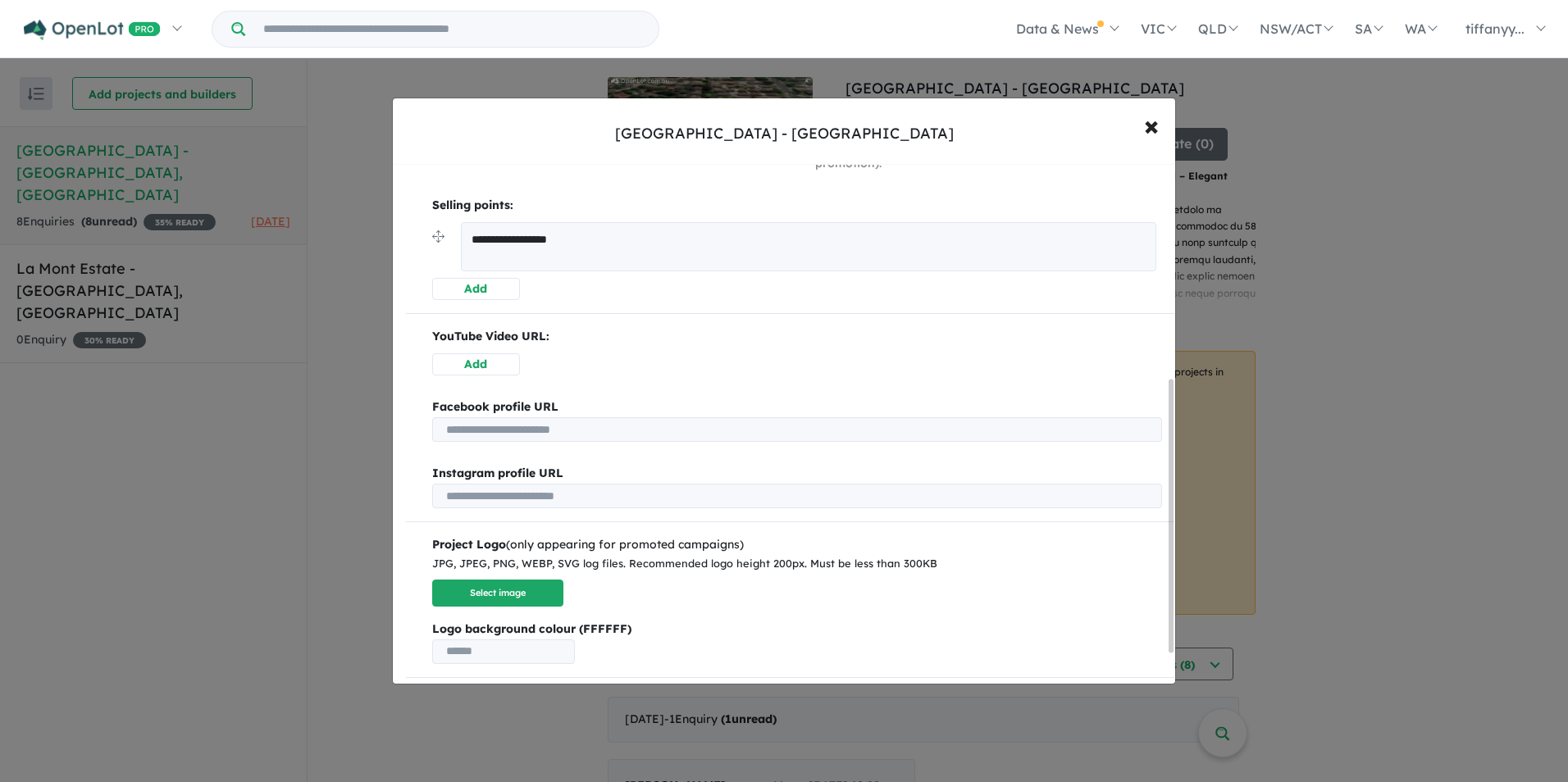
scroll to position [409, 0]
drag, startPoint x: 464, startPoint y: 240, endPoint x: 299, endPoint y: 239, distance: 165.0
click at [299, 239] on div "**********" at bounding box center [784, 391] width 1568 height 782
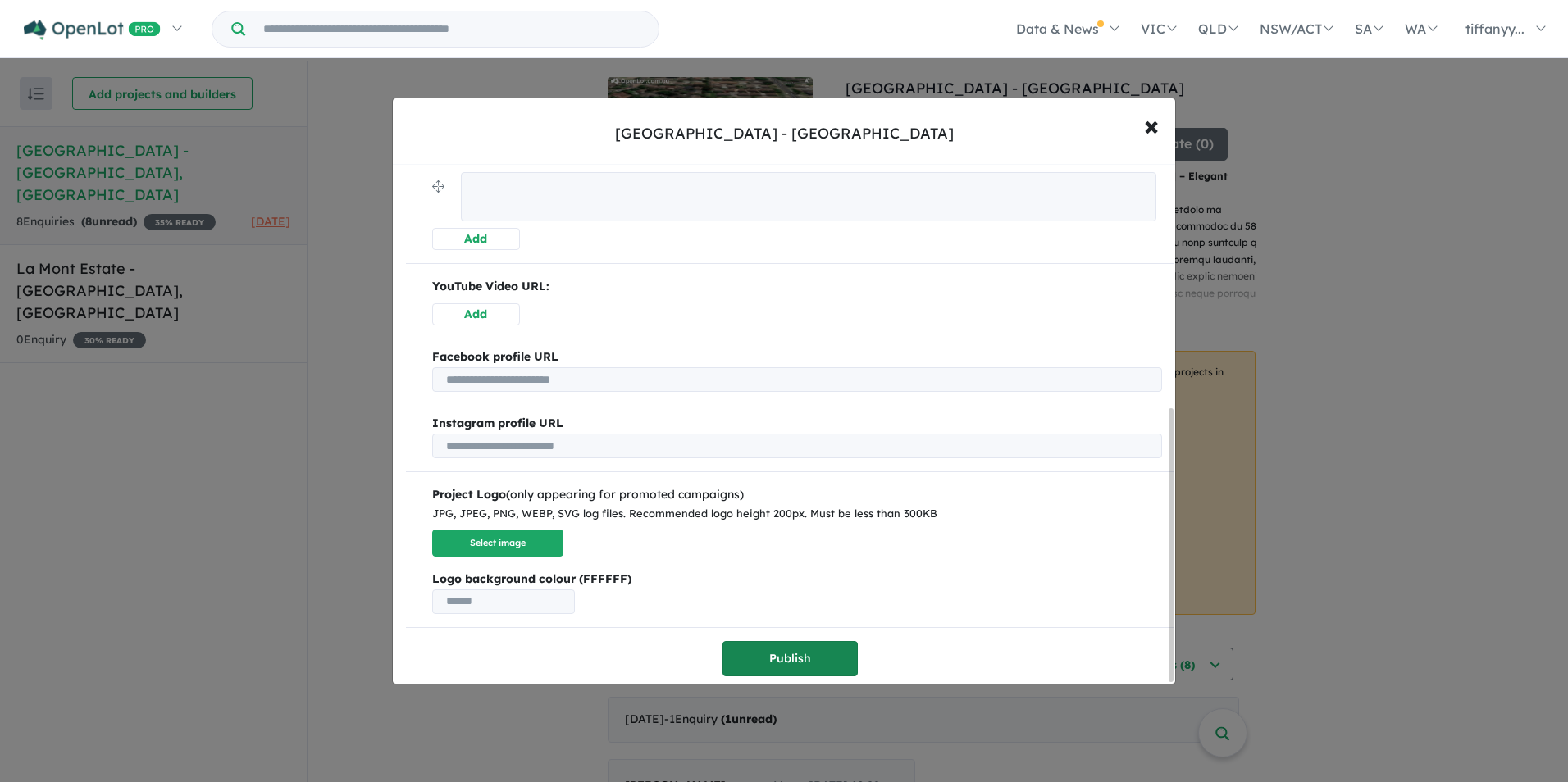
click at [830, 641] on button "Publish" at bounding box center [790, 658] width 135 height 35
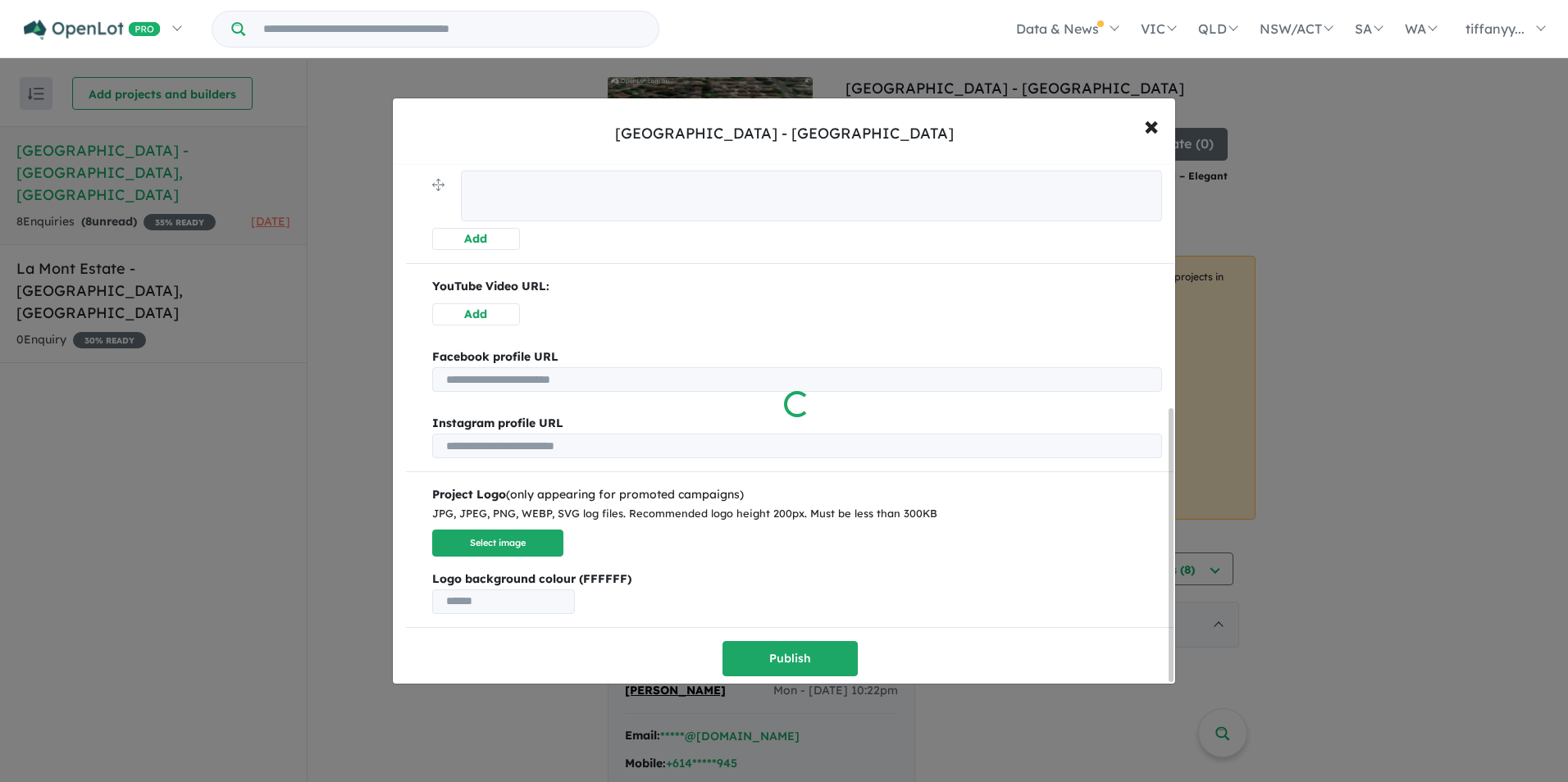
scroll to position [0, 0]
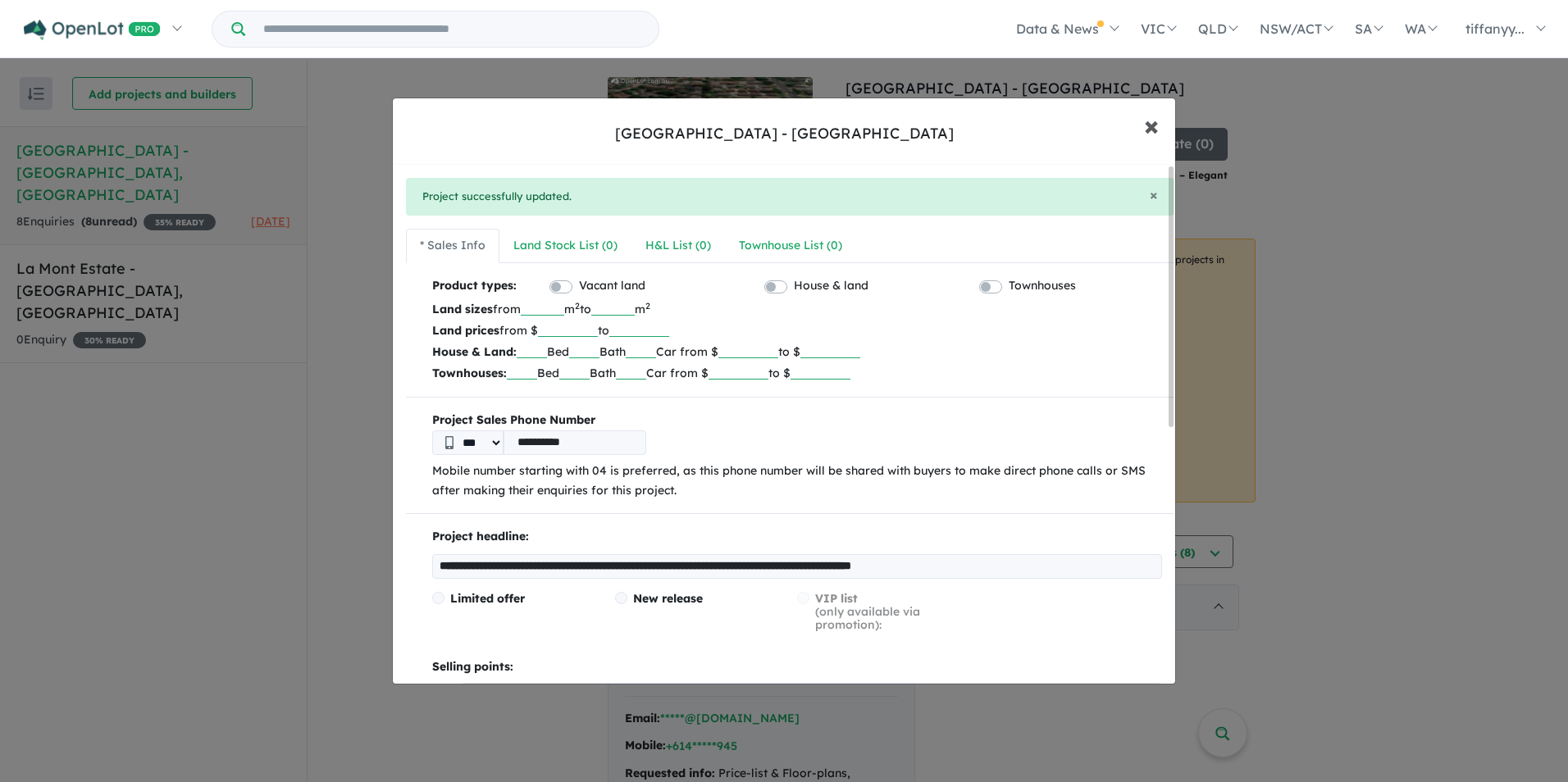
click at [1157, 132] on span "×" at bounding box center [1151, 125] width 15 height 35
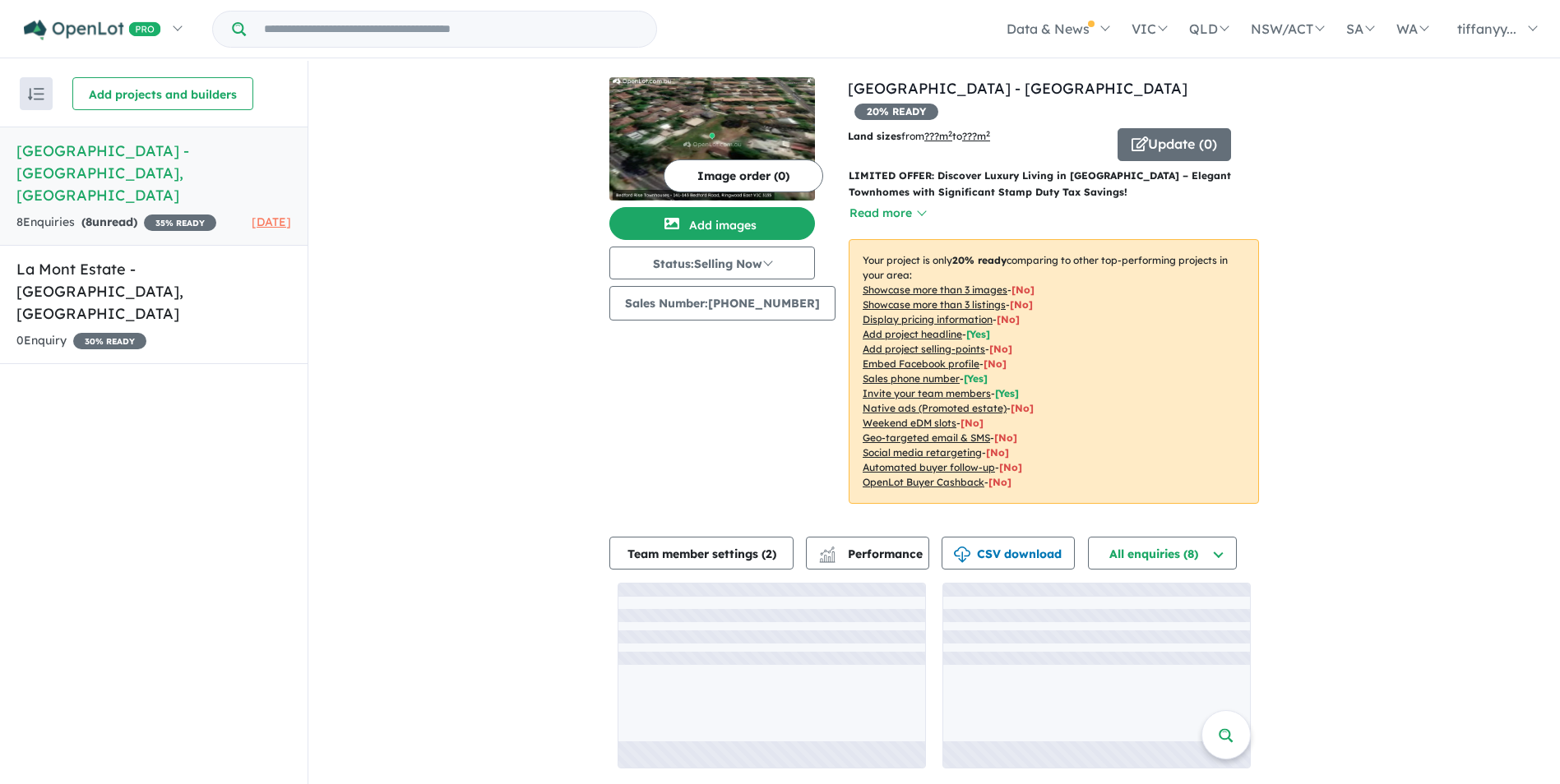
click at [1363, 343] on div "View 2 projects in your account [GEOGRAPHIC_DATA] - [GEOGRAPHIC_DATA] 20 % READ…" at bounding box center [934, 423] width 1252 height 724
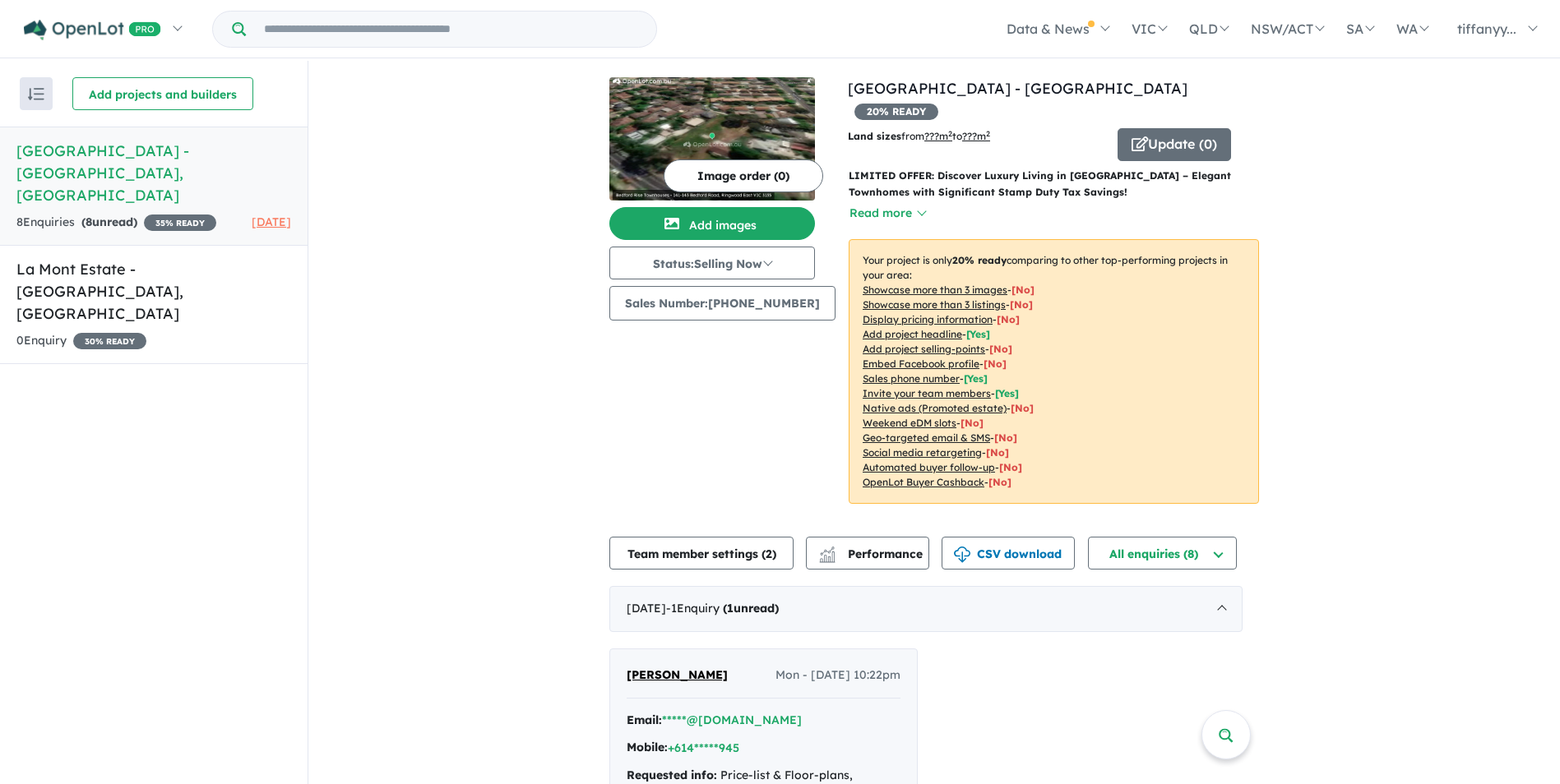
click at [902, 373] on u "Sales phone number" at bounding box center [911, 379] width 97 height 12
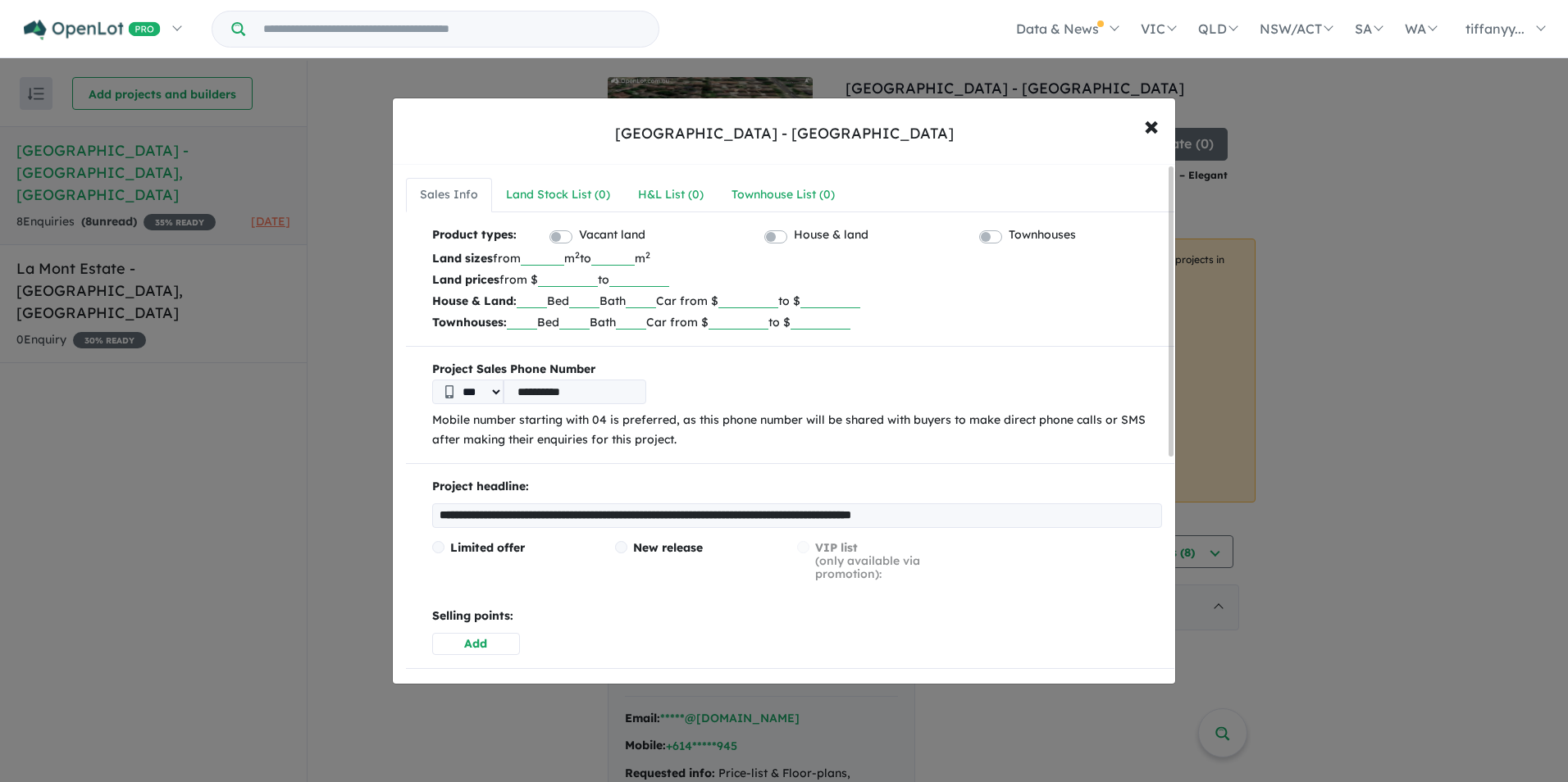
drag, startPoint x: 613, startPoint y: 388, endPoint x: 387, endPoint y: 385, distance: 226.0
click at [387, 385] on div "**********" at bounding box center [784, 391] width 1568 height 782
click at [1009, 242] on label "Townhouses" at bounding box center [1042, 235] width 67 height 20
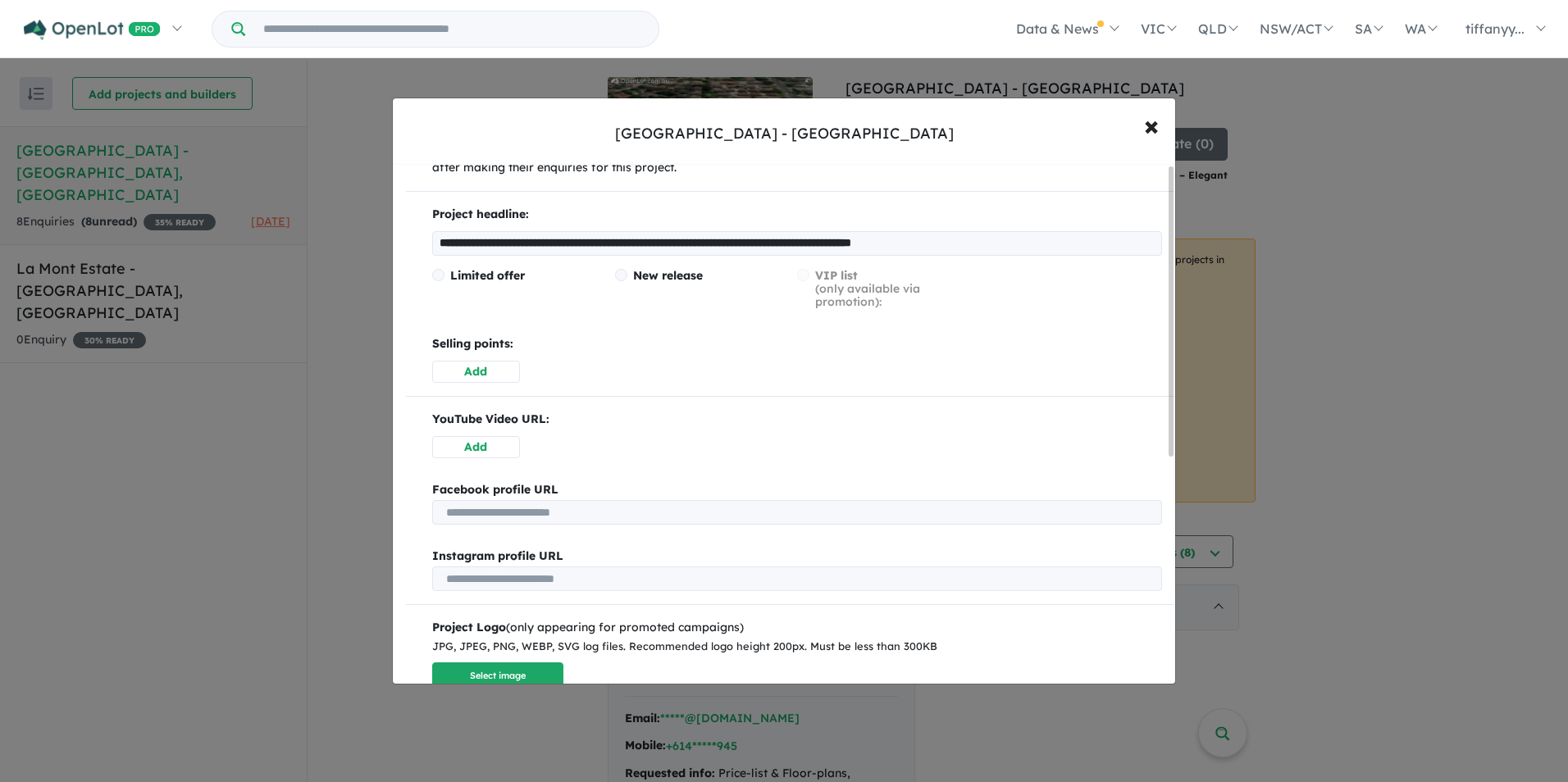
scroll to position [409, 0]
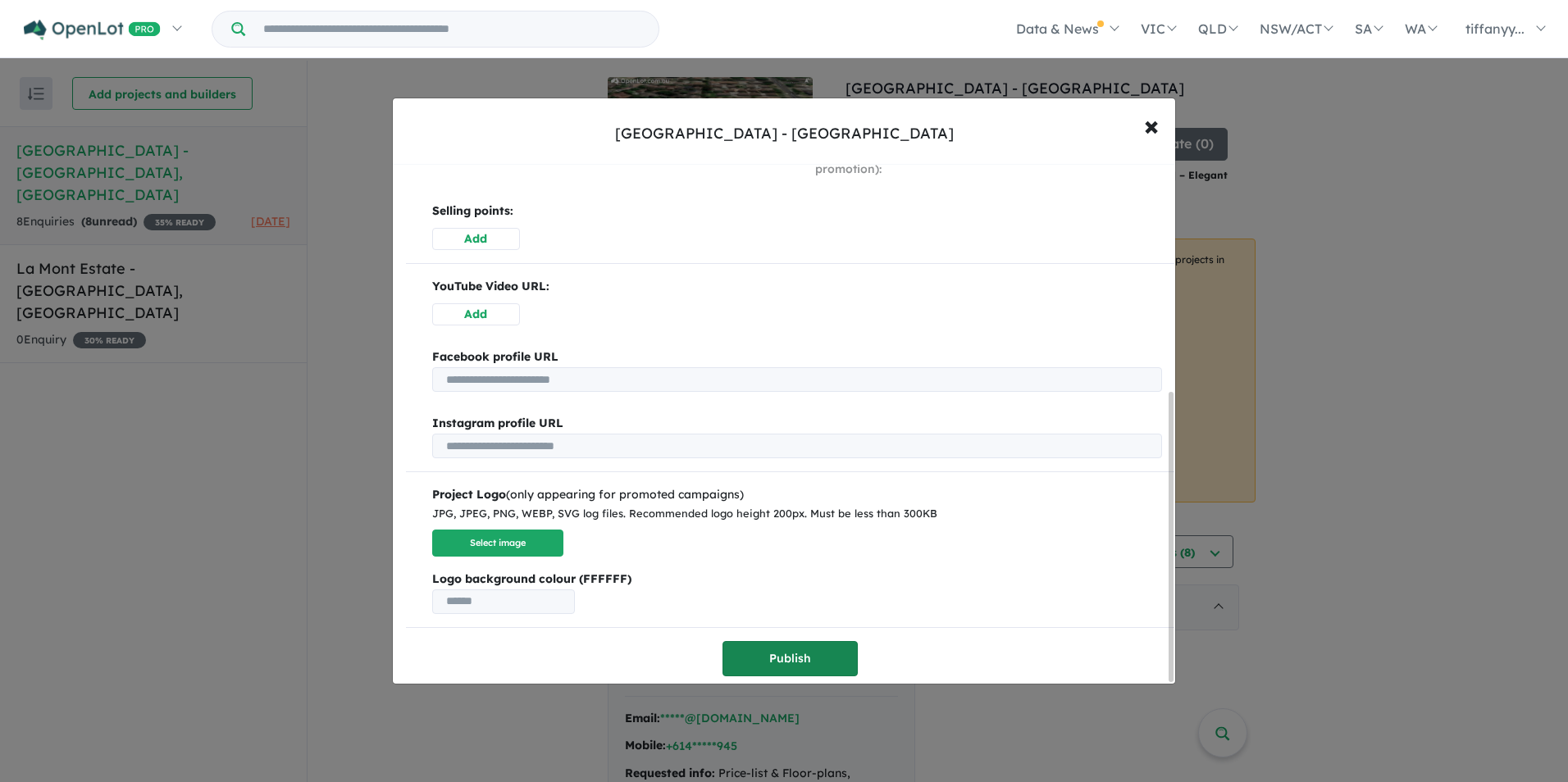
click at [799, 668] on button "Publish" at bounding box center [790, 658] width 135 height 35
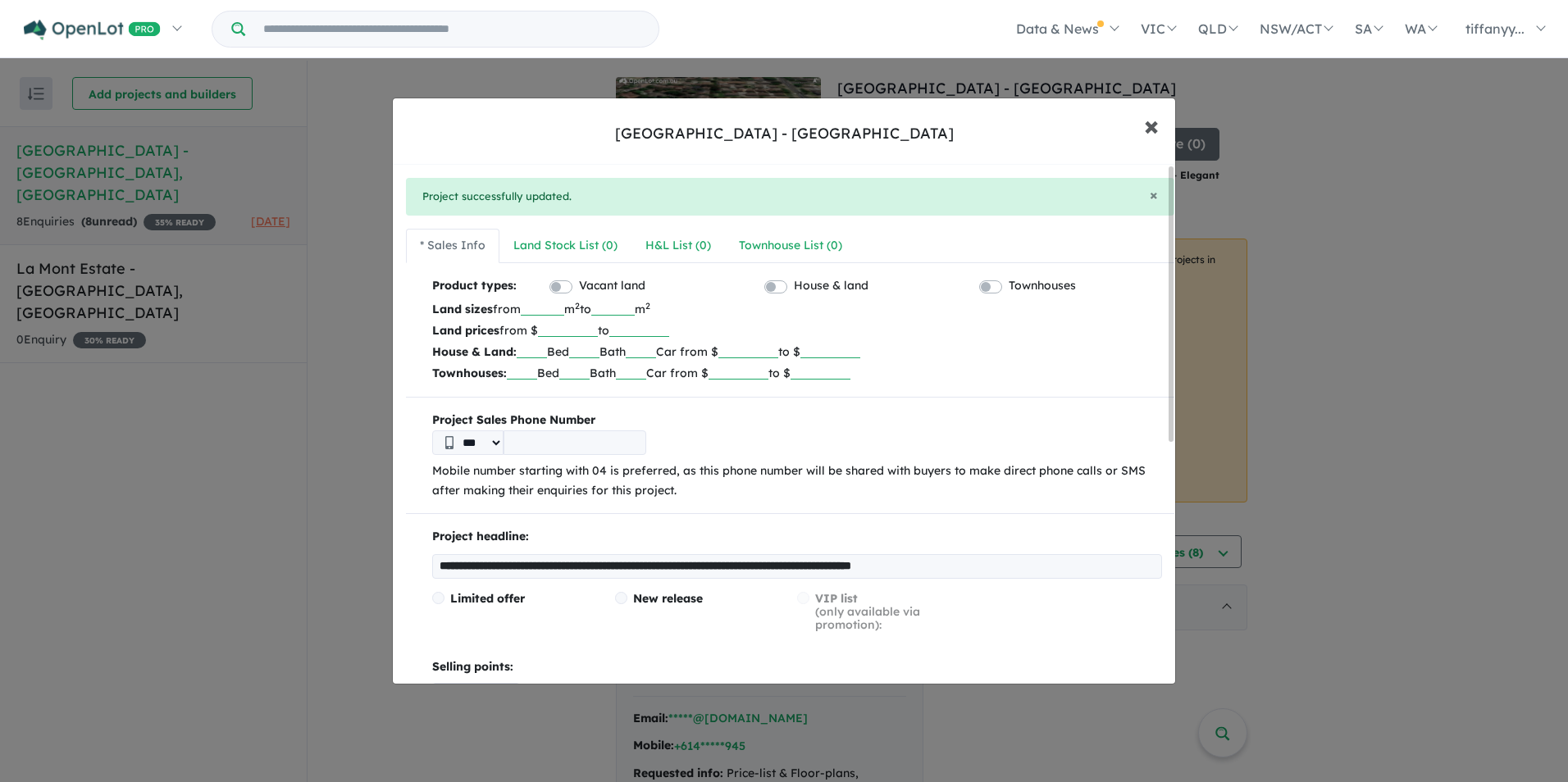
click at [1165, 122] on button "× Close" at bounding box center [1151, 125] width 47 height 44
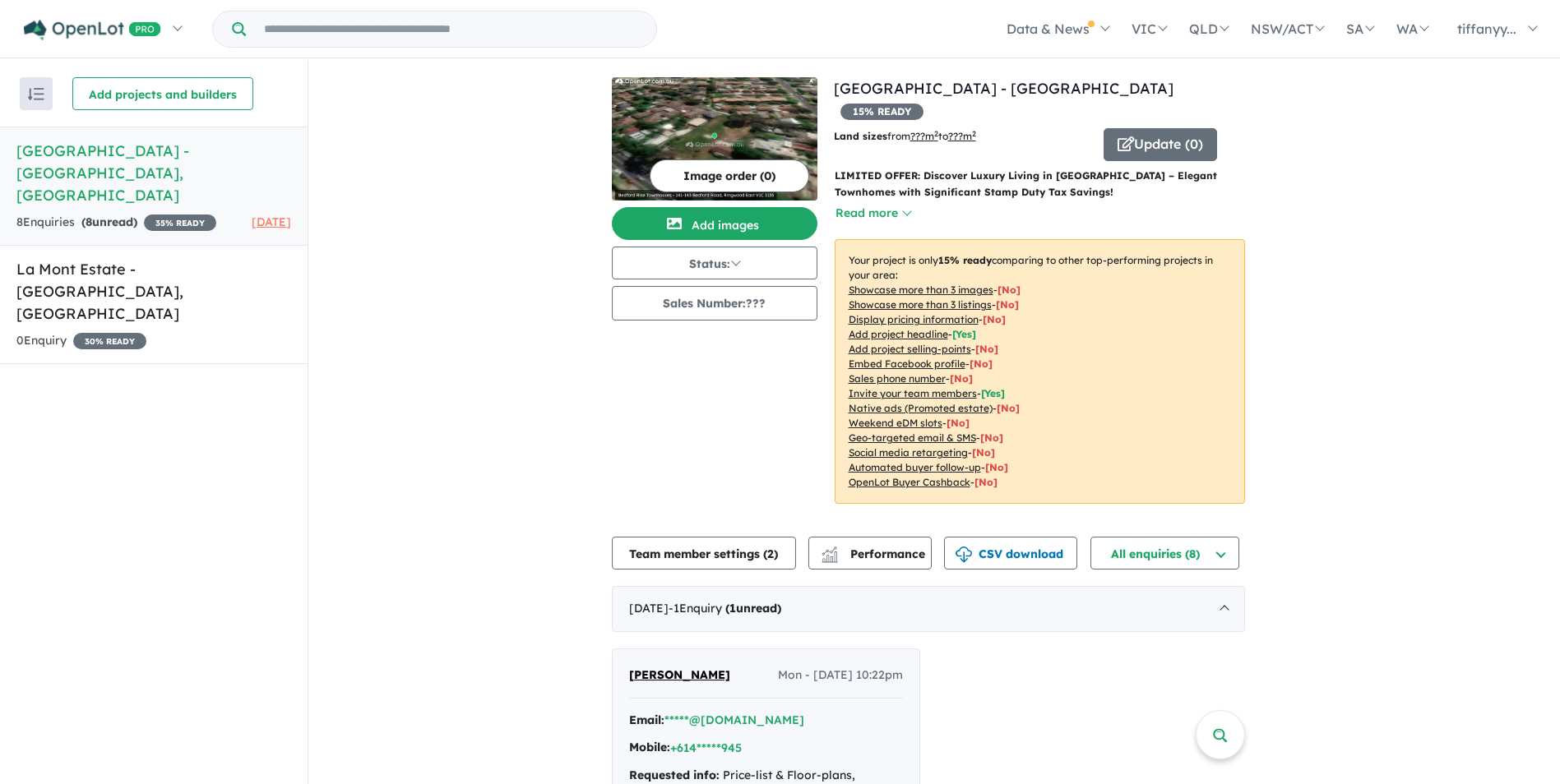
click at [1384, 223] on div "View 2 projects in your account [GEOGRAPHIC_DATA] - [GEOGRAPHIC_DATA] 15 % READ…" at bounding box center [928, 574] width 1239 height 1025
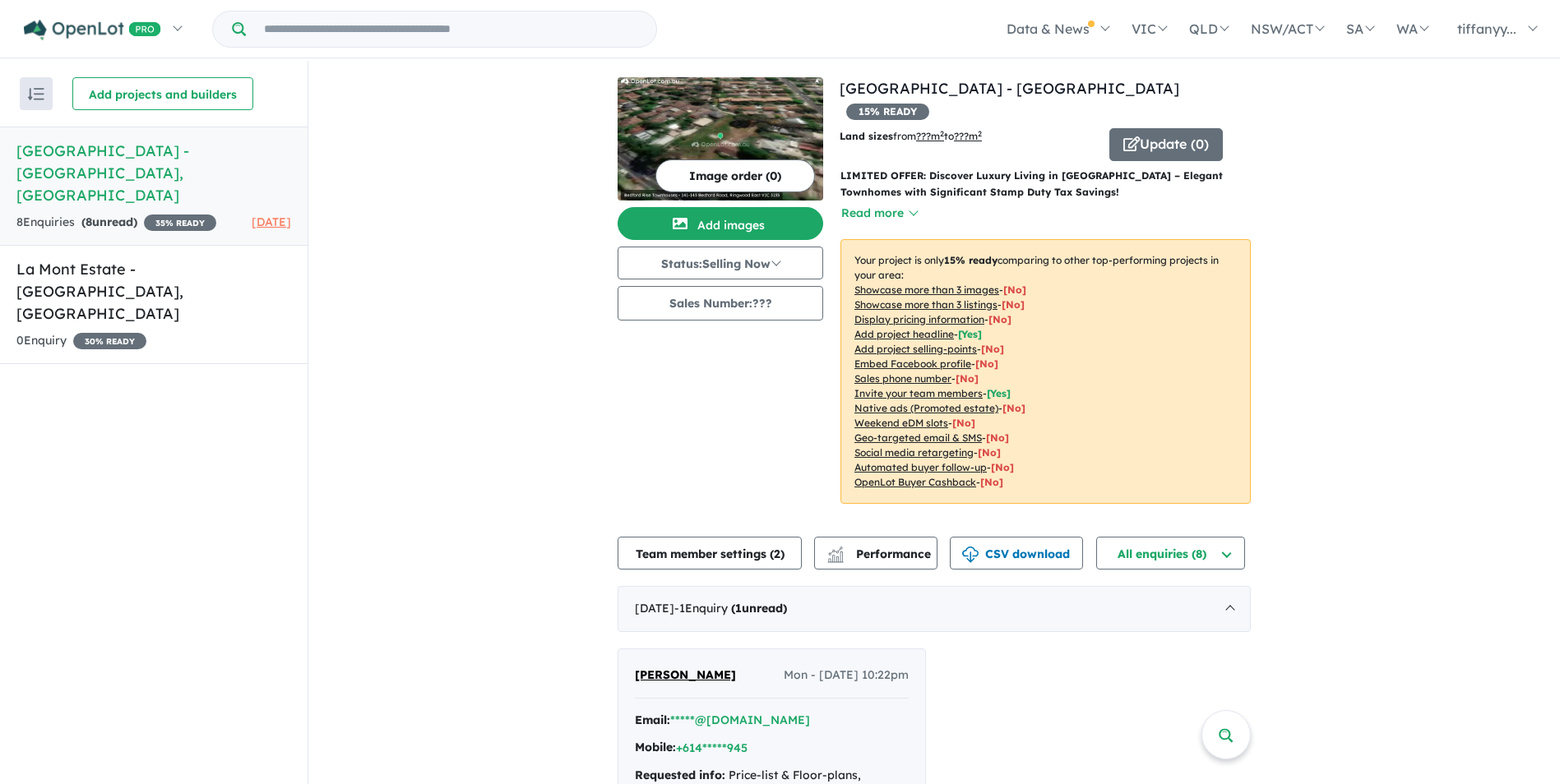
click at [900, 328] on u "Add project headline" at bounding box center [903, 334] width 99 height 12
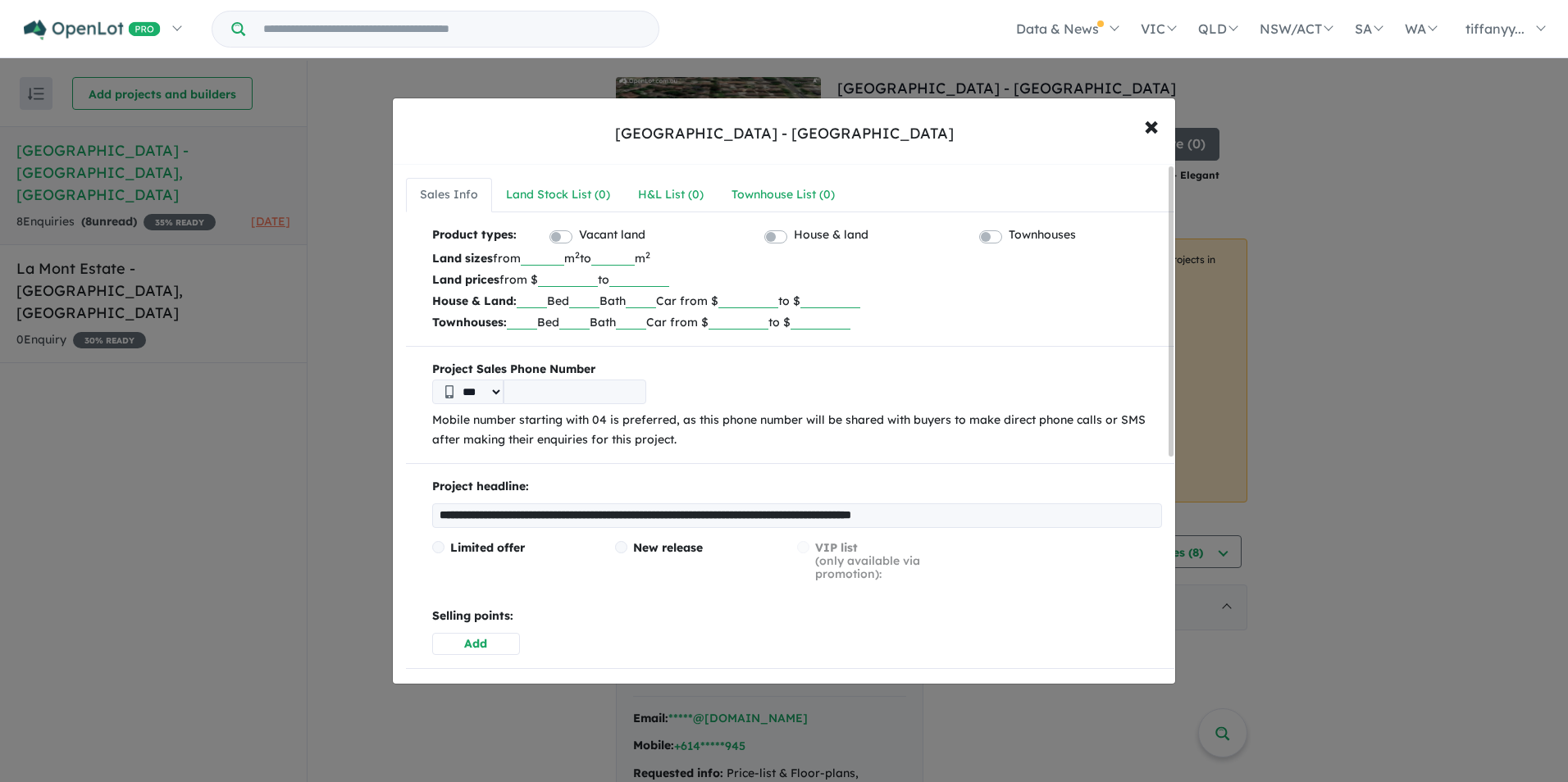
click at [481, 520] on input "**********" at bounding box center [797, 515] width 730 height 25
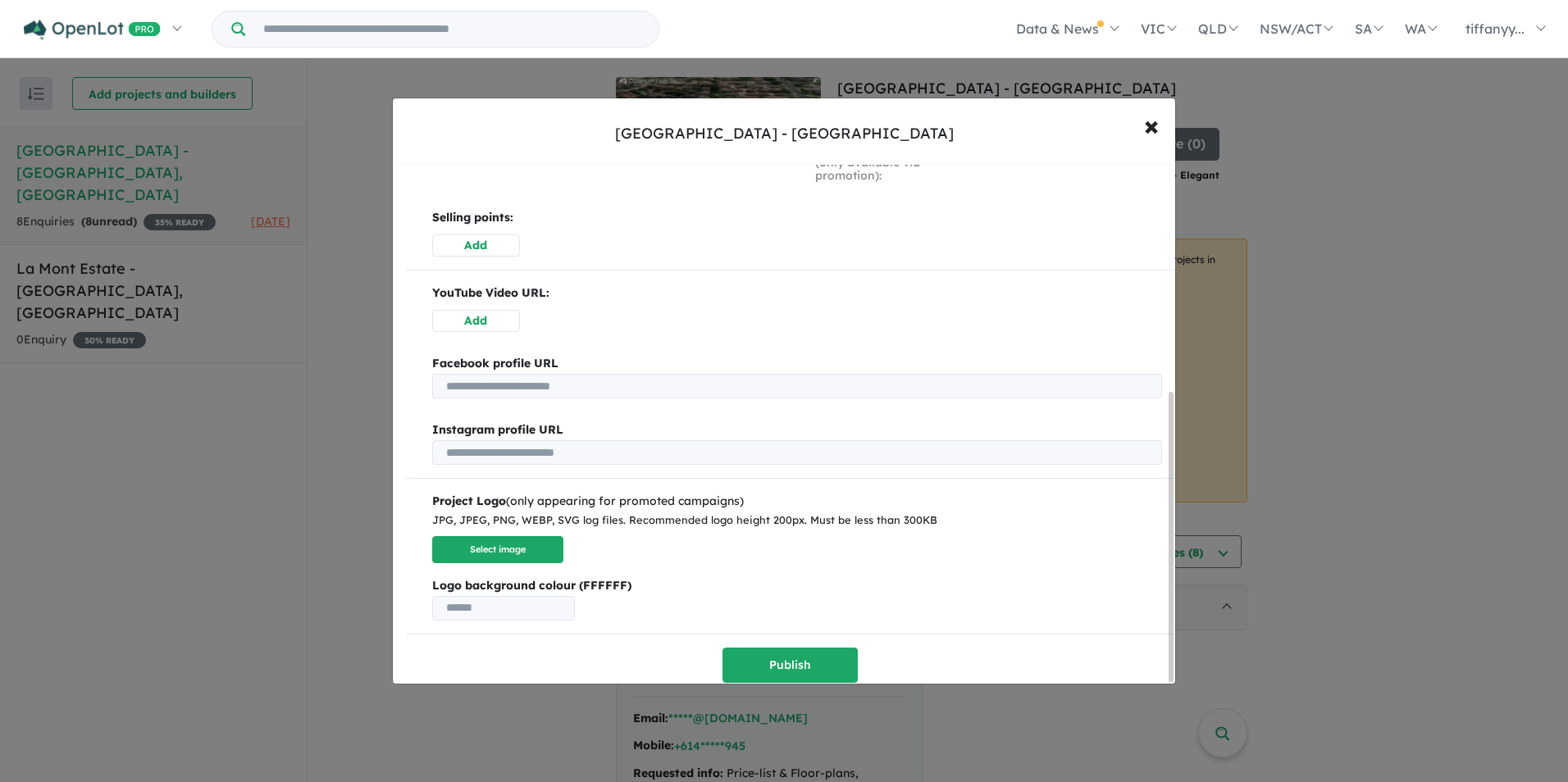
scroll to position [409, 0]
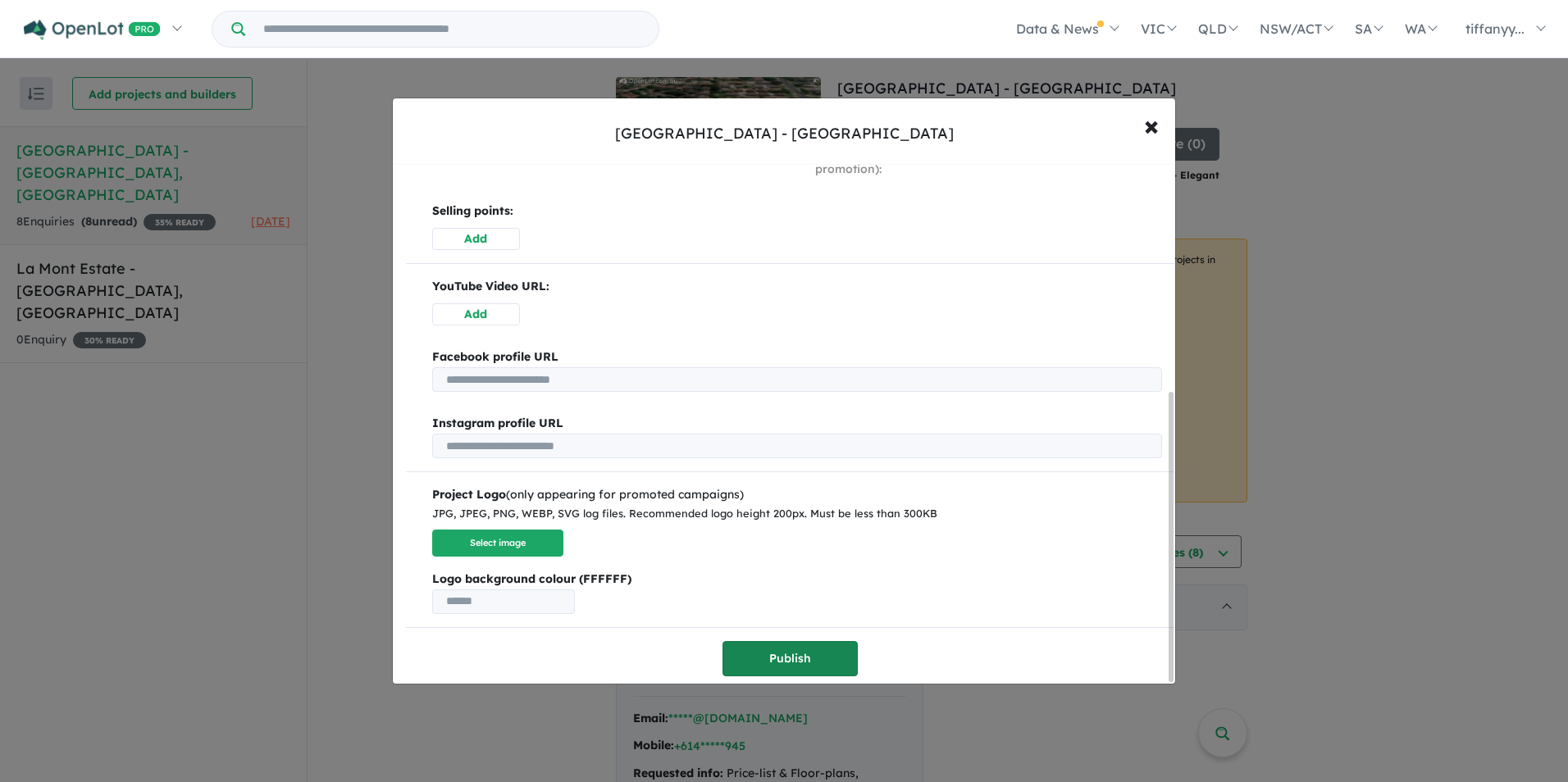
click at [770, 641] on button "Publish" at bounding box center [790, 658] width 135 height 35
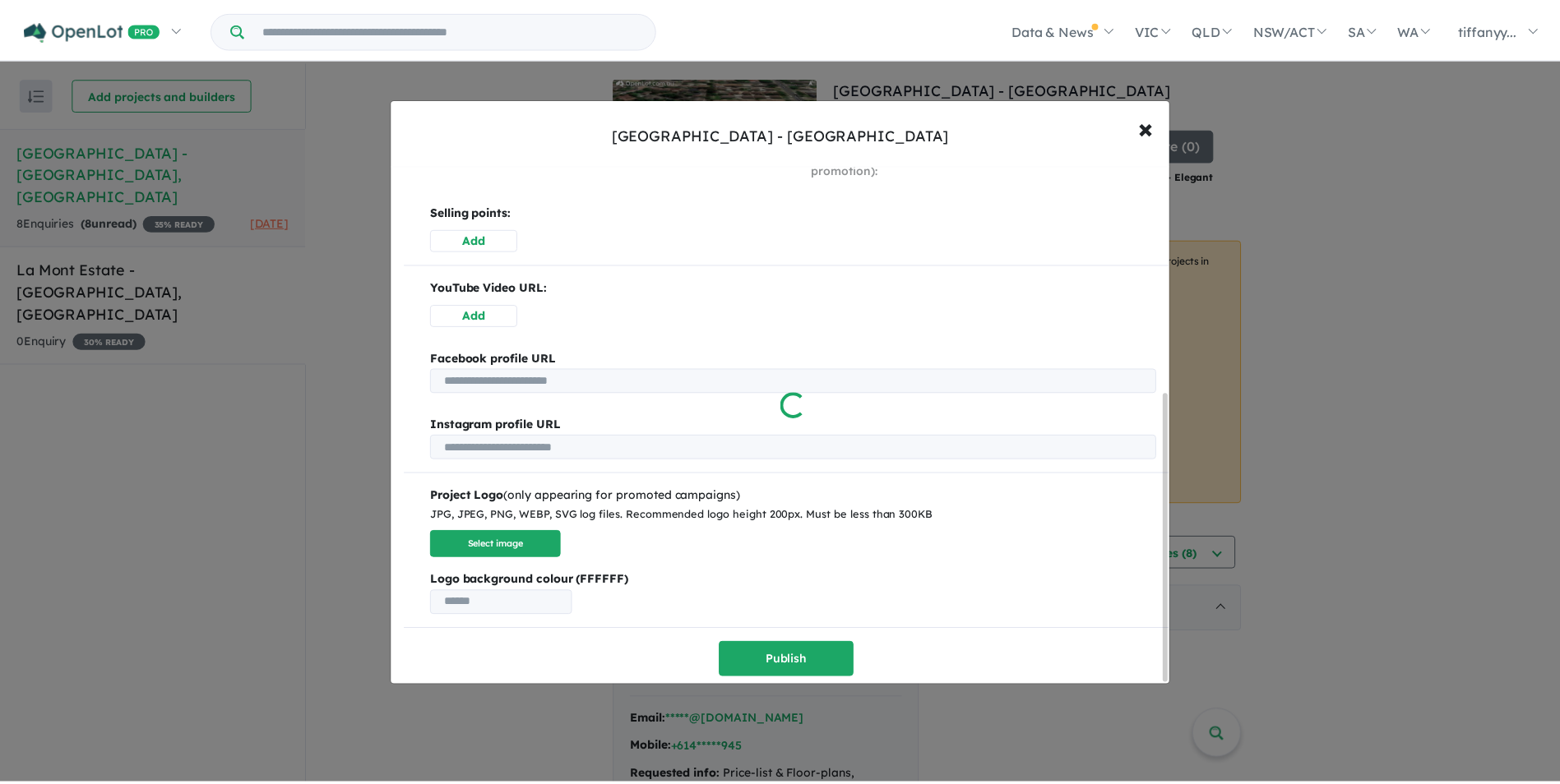
scroll to position [0, 0]
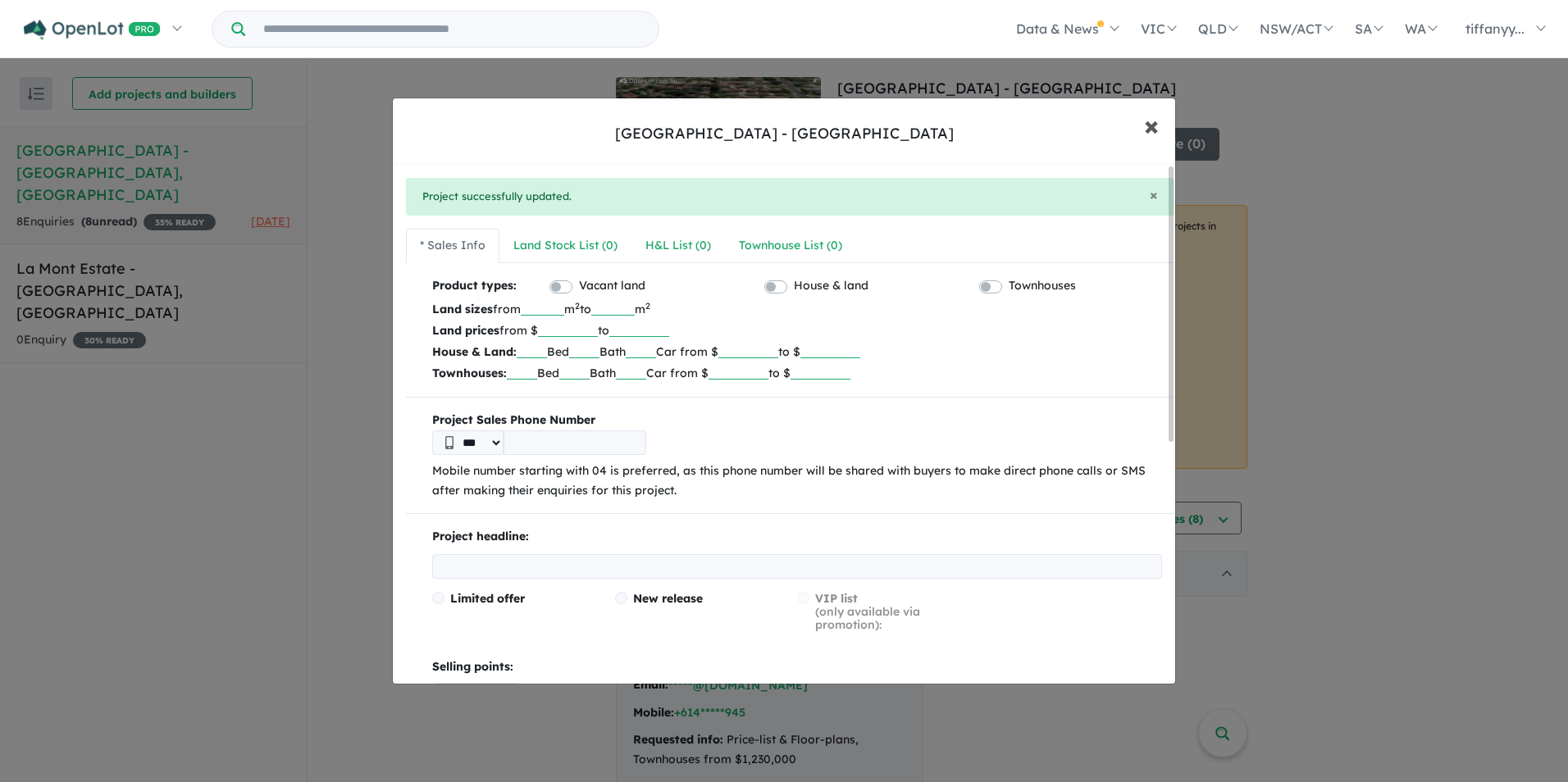
drag, startPoint x: 1166, startPoint y: 125, endPoint x: 1217, endPoint y: 166, distance: 65.4
click at [1166, 126] on button "× Close" at bounding box center [1151, 125] width 47 height 44
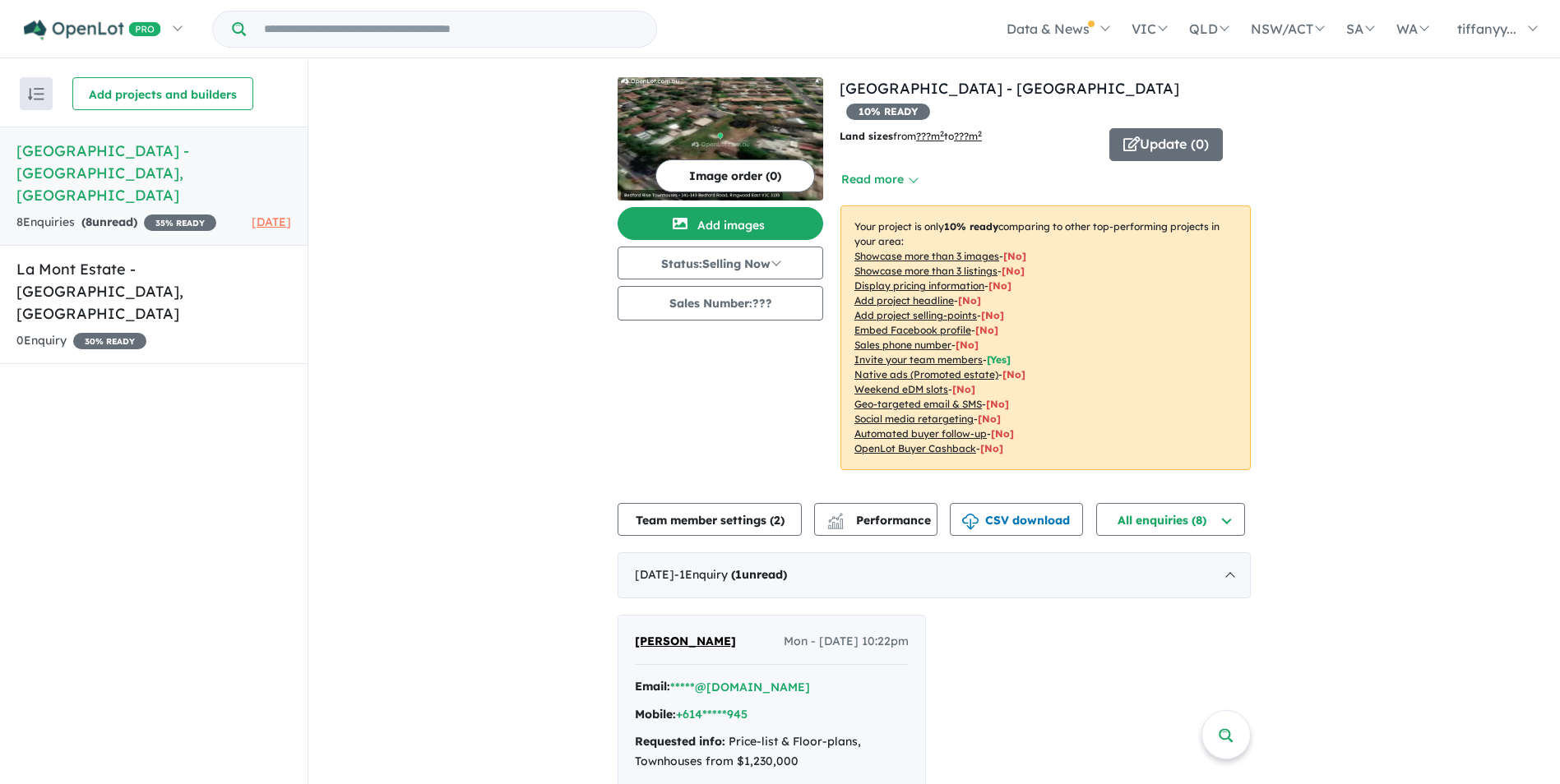
click at [914, 354] on u "Invite your team members" at bounding box center [918, 360] width 129 height 12
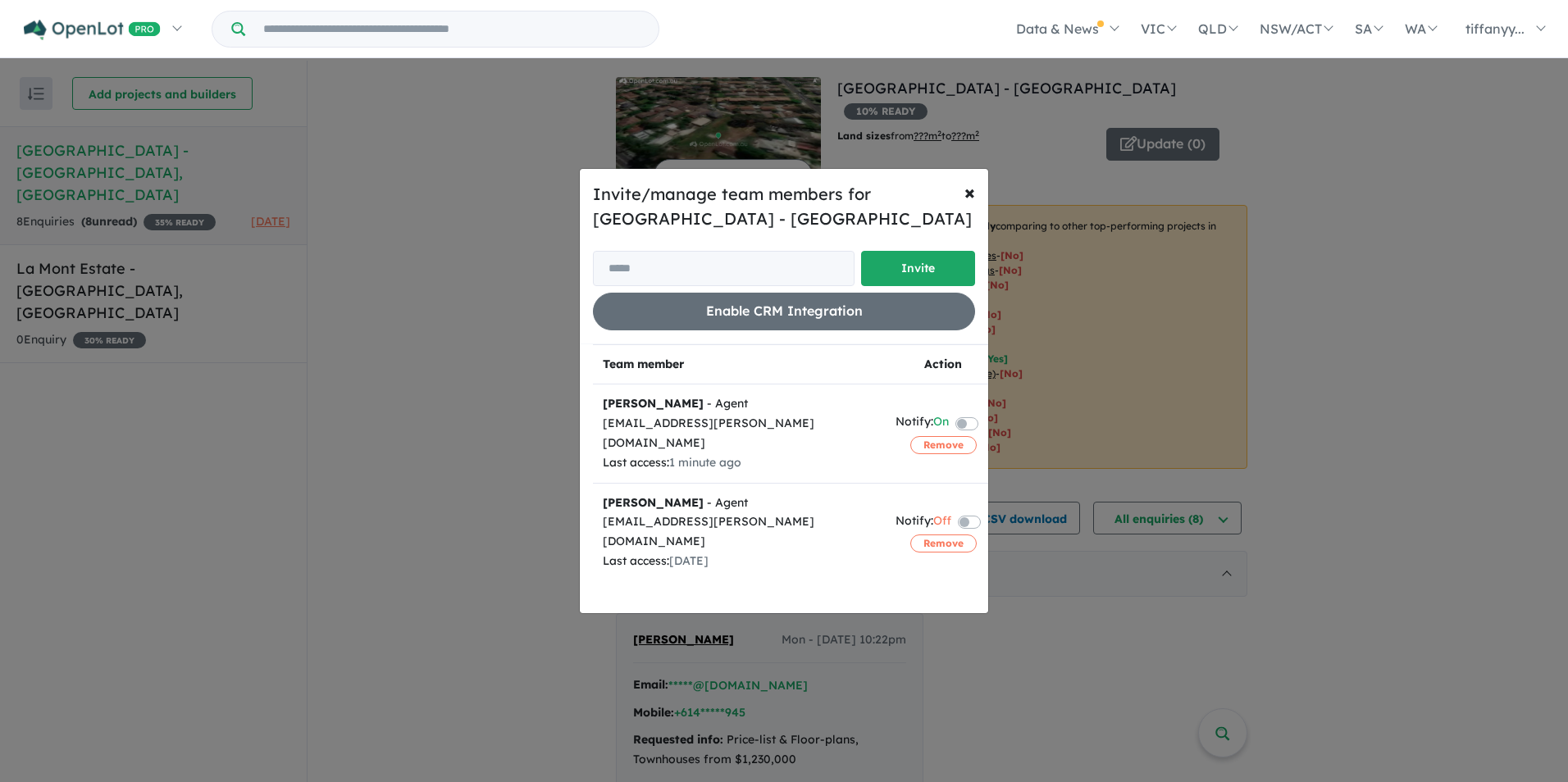
click at [985, 414] on label at bounding box center [987, 422] width 3 height 20
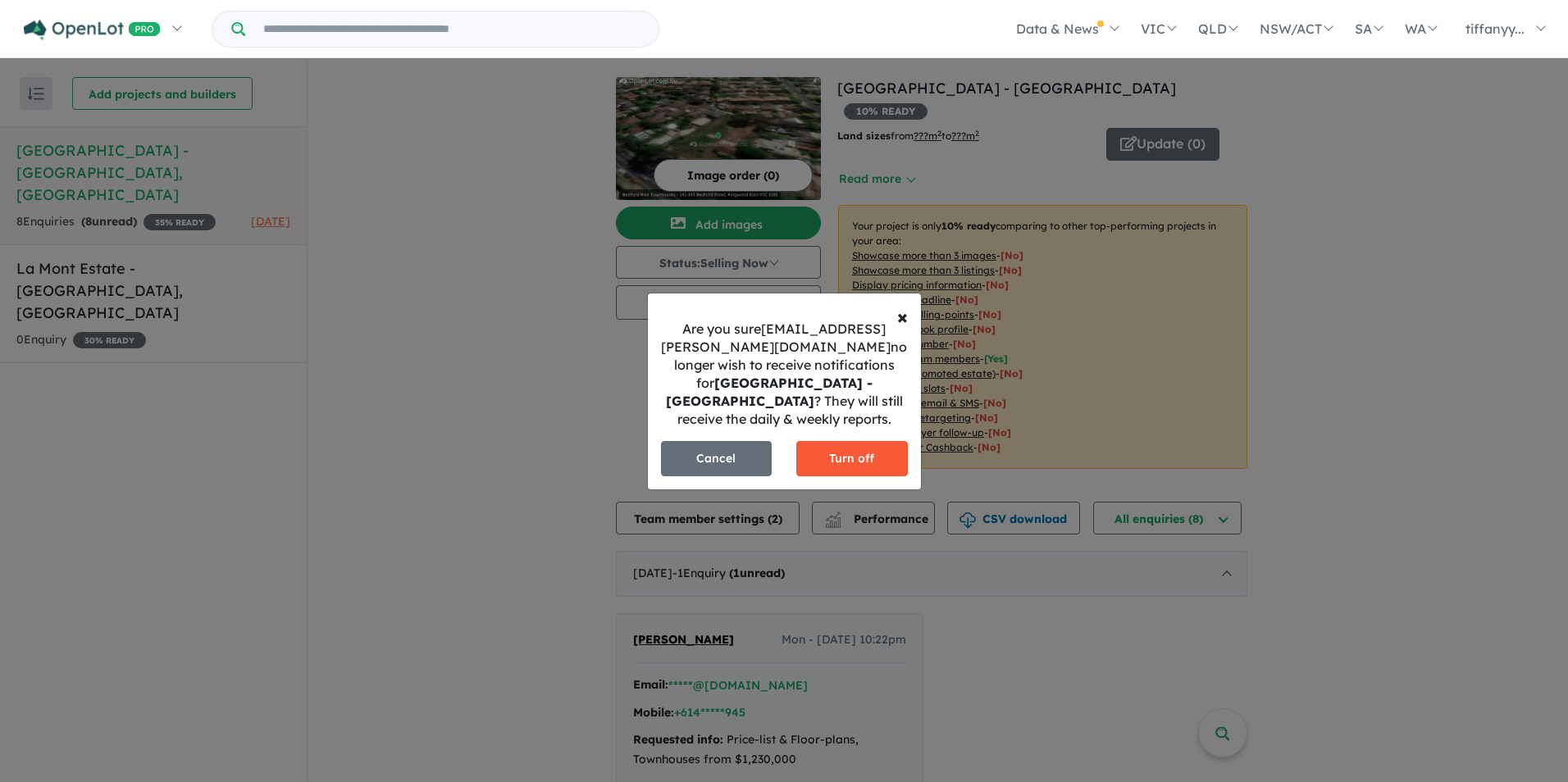
click at [799, 460] on button "Turn off" at bounding box center [852, 459] width 112 height 35
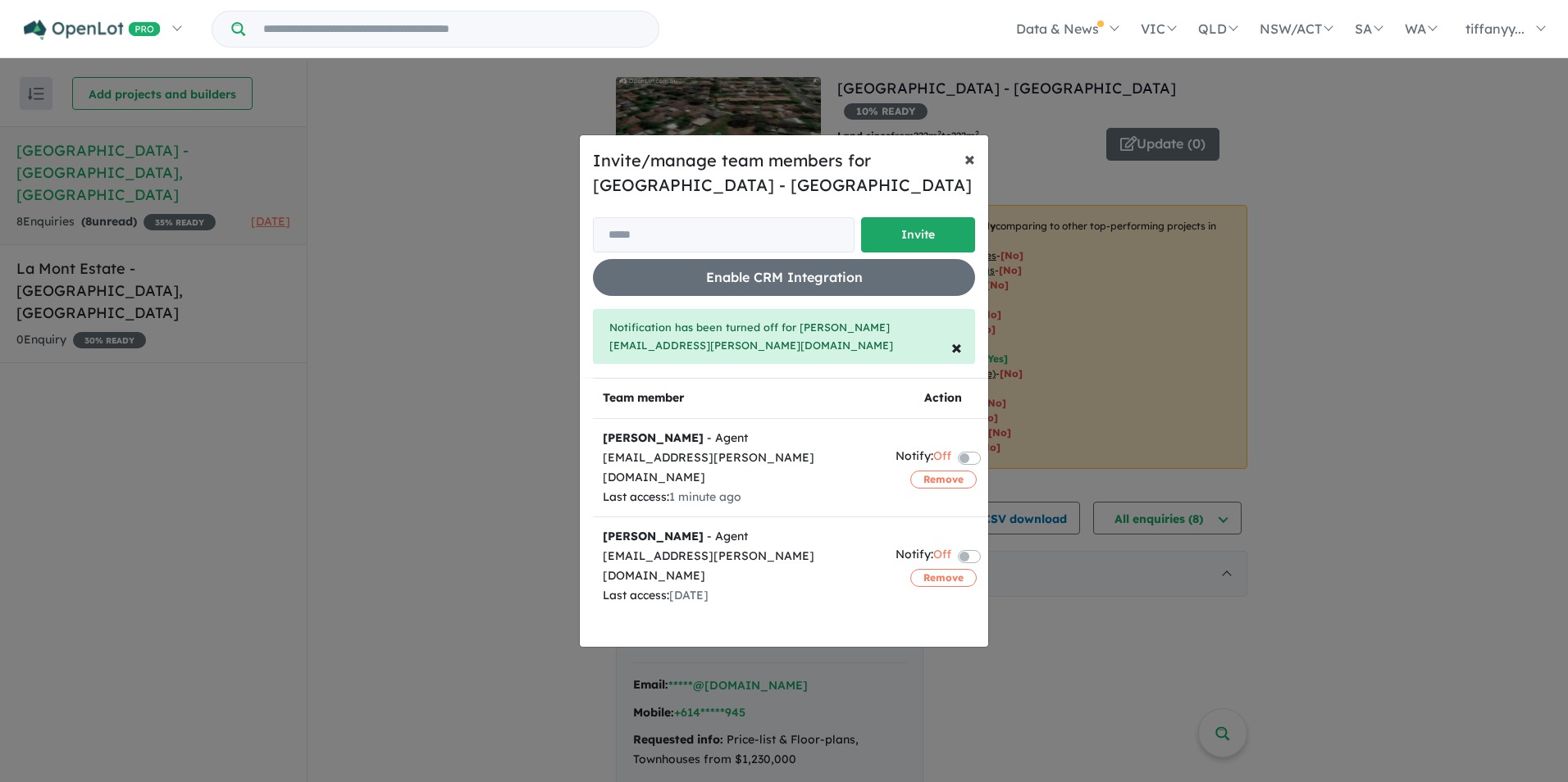
click at [973, 170] on span "×" at bounding box center [970, 158] width 10 height 25
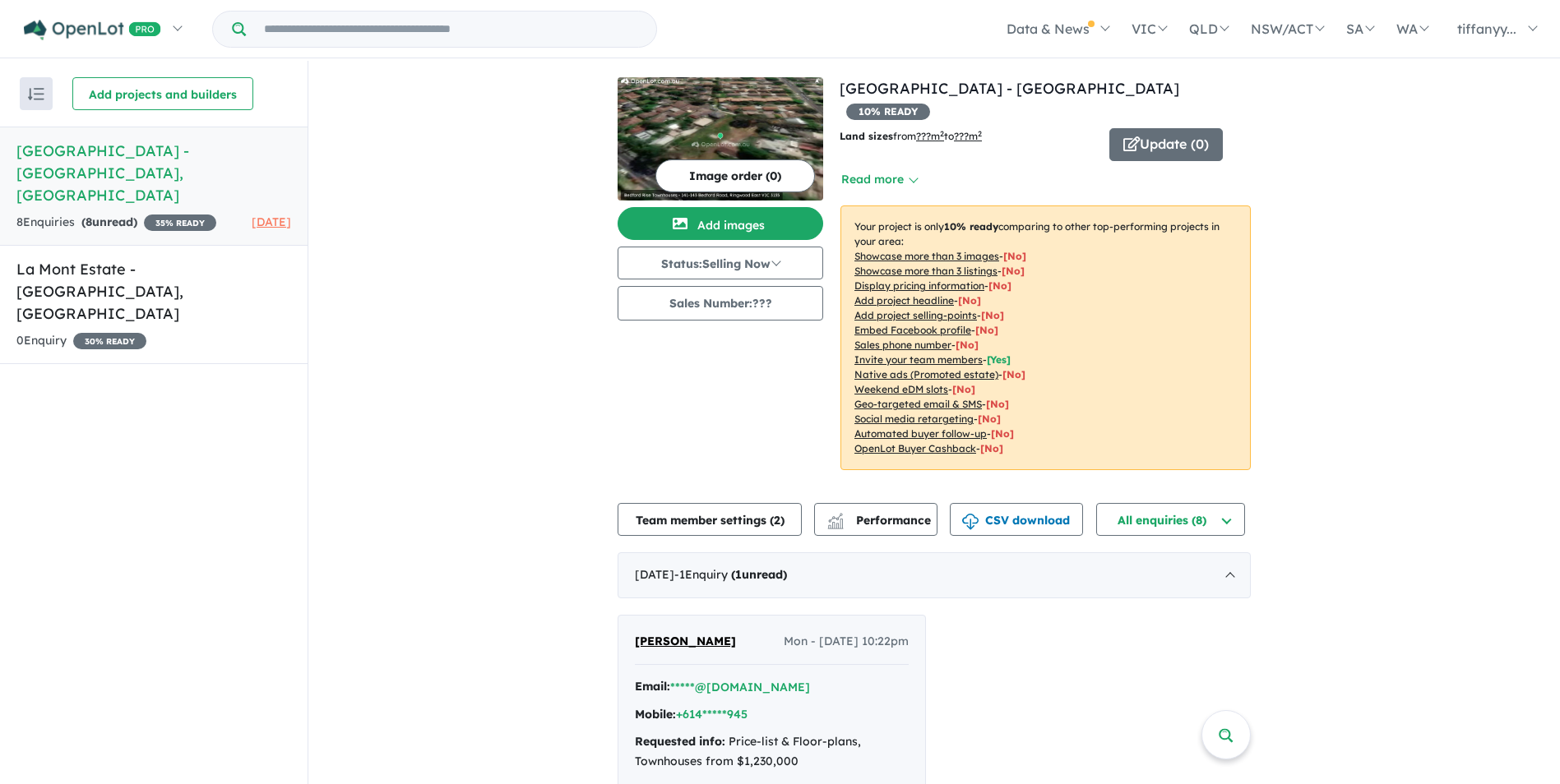
click at [1358, 270] on div "View 2 projects in your account [GEOGRAPHIC_DATA] - [GEOGRAPHIC_DATA] 10 % READ…" at bounding box center [934, 556] width 1252 height 991
click at [1202, 503] on button "All enquiries ( 8 )" at bounding box center [1170, 519] width 149 height 33
click at [1374, 499] on div "View 2 projects in your account [GEOGRAPHIC_DATA] - [GEOGRAPHIC_DATA] 10 % READ…" at bounding box center [934, 556] width 1252 height 991
